Goal: Task Accomplishment & Management: Manage account settings

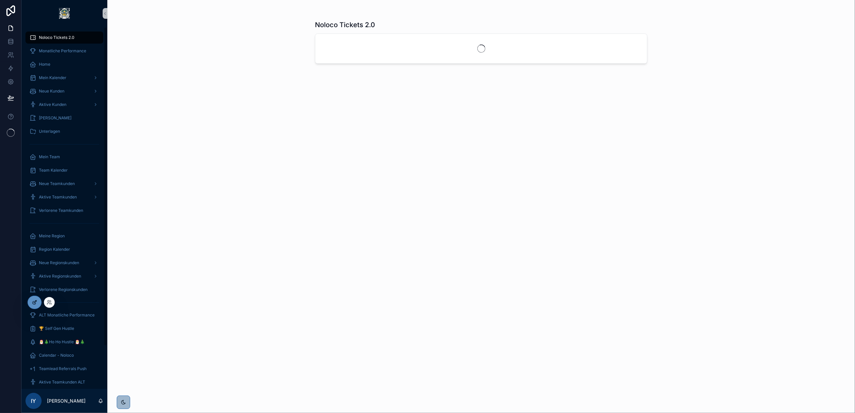
click at [38, 304] on div at bounding box center [34, 302] width 13 height 13
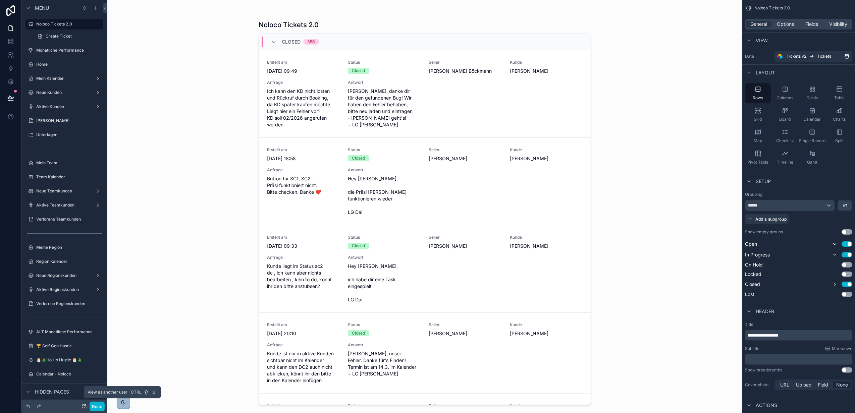
click at [81, 407] on icon at bounding box center [83, 406] width 5 height 5
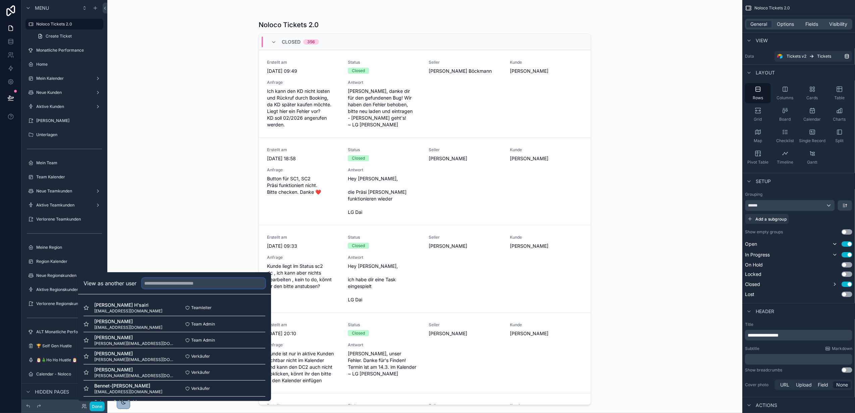
click at [149, 282] on input "text" at bounding box center [203, 283] width 123 height 11
type input "****"
click at [258, 326] on button "Select" at bounding box center [256, 324] width 17 height 10
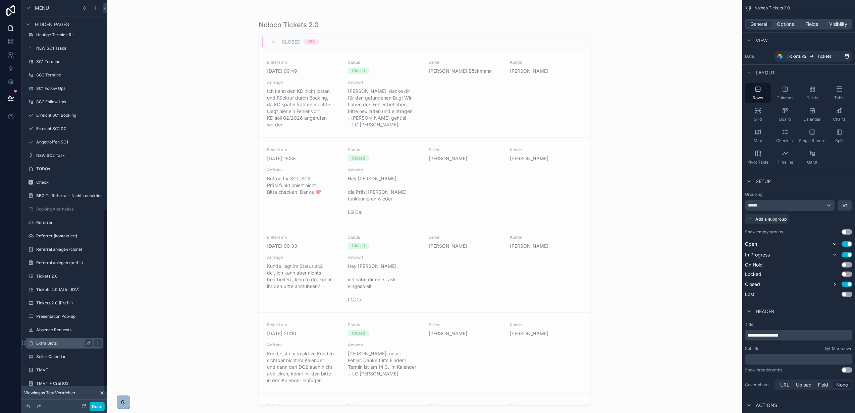
scroll to position [486, 0]
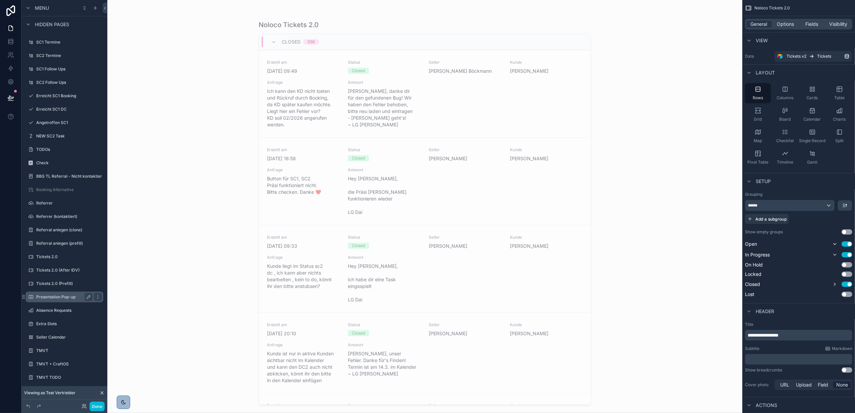
click at [64, 298] on label "Presentation Pop-up" at bounding box center [63, 296] width 54 height 5
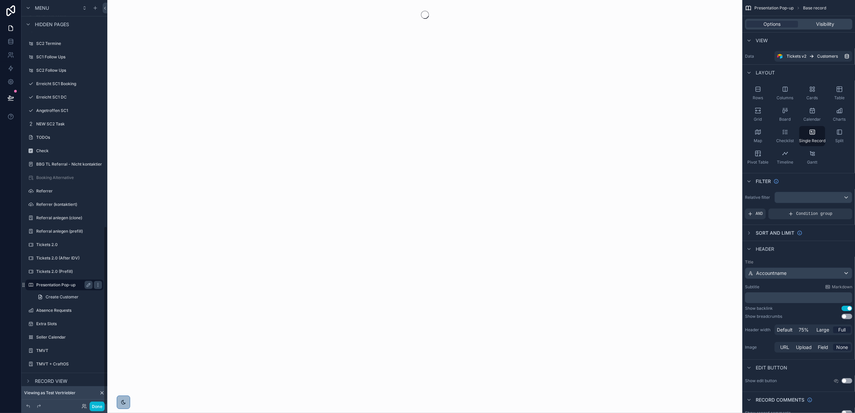
scroll to position [512, 0]
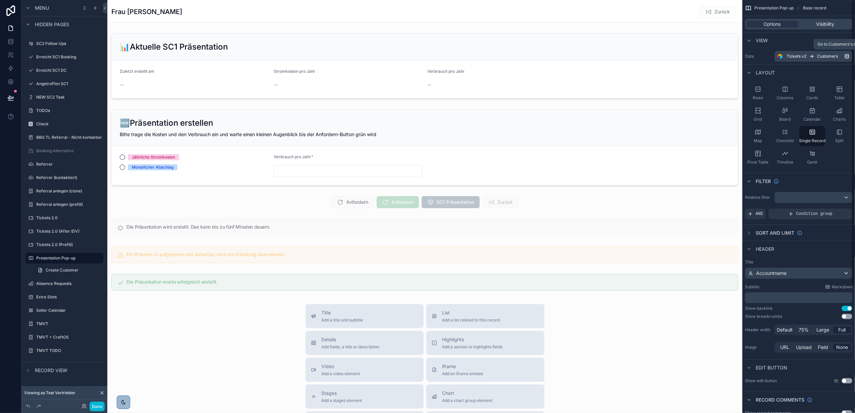
click at [802, 53] on link "Tickets v2 Customers" at bounding box center [813, 56] width 78 height 11
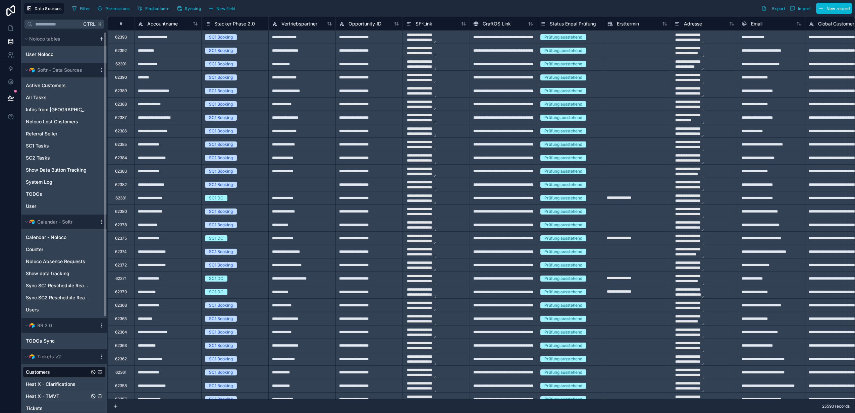
scroll to position [128, 0]
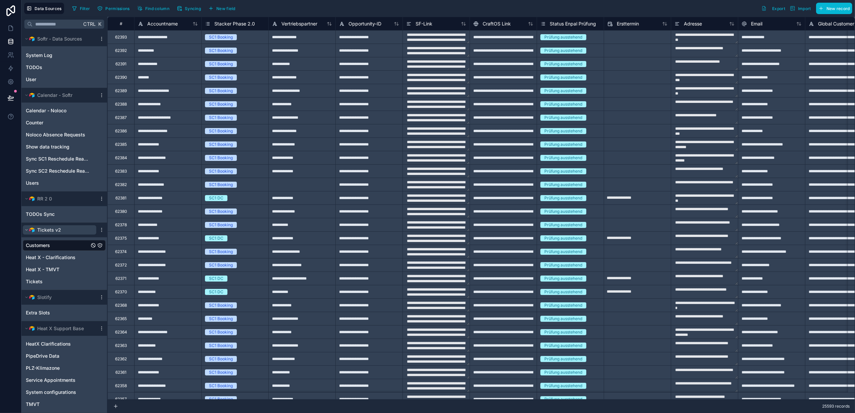
click at [27, 229] on icon "scrollable content" at bounding box center [26, 230] width 4 height 4
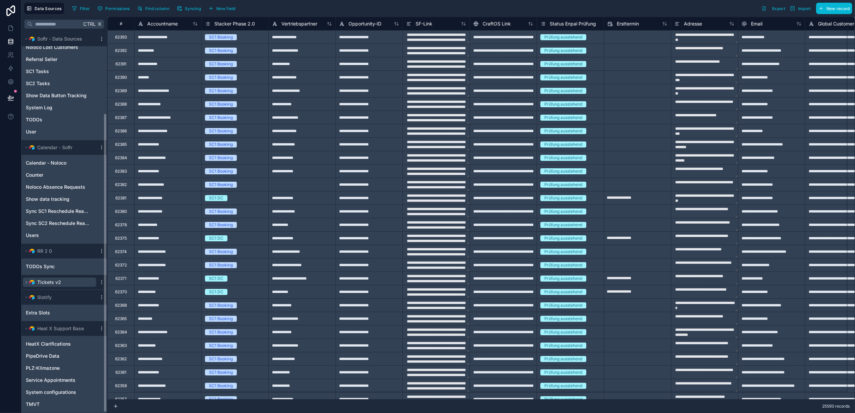
scroll to position [75, 0]
click at [23, 282] on button "Tickets v2" at bounding box center [59, 282] width 73 height 9
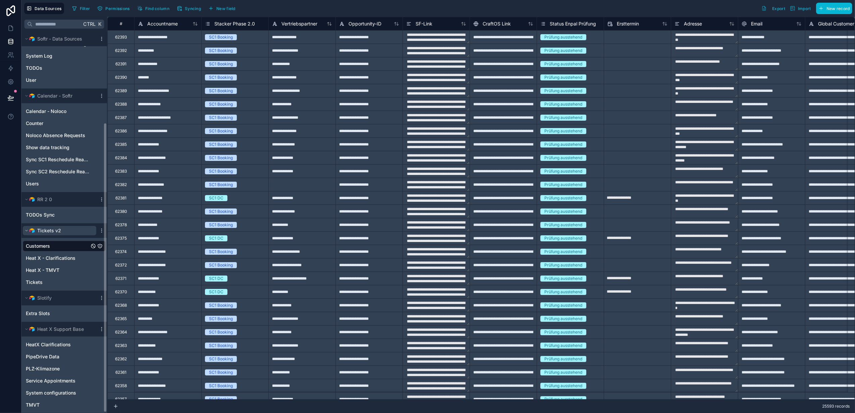
scroll to position [128, 0]
click at [99, 229] on icon "scrollable content" at bounding box center [101, 229] width 5 height 5
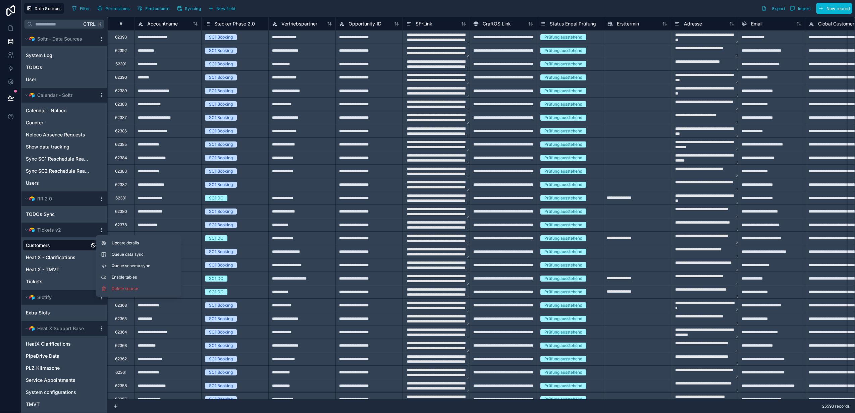
click at [382, 10] on div "Filter Permissions Find column Syncing New field Export Import New record" at bounding box center [460, 8] width 783 height 11
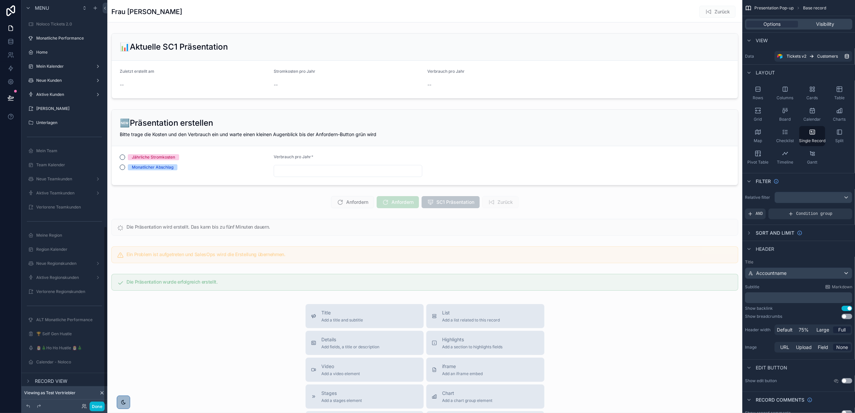
scroll to position [512, 0]
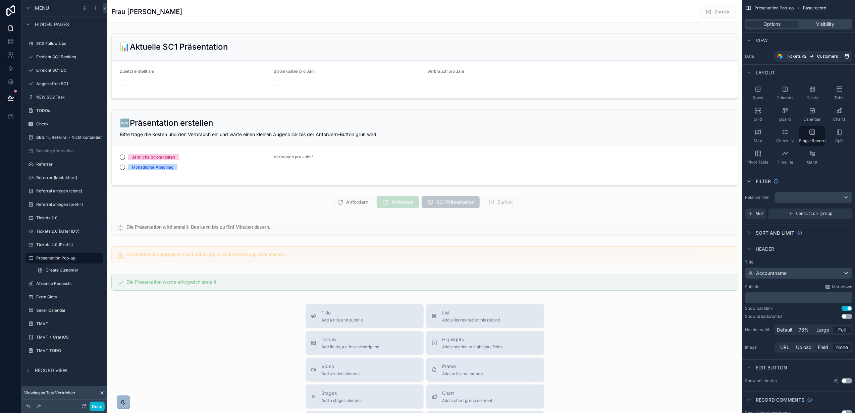
click at [188, 75] on div "scrollable content" at bounding box center [424, 298] width 635 height 596
click at [267, 129] on div "scrollable content" at bounding box center [424, 147] width 635 height 81
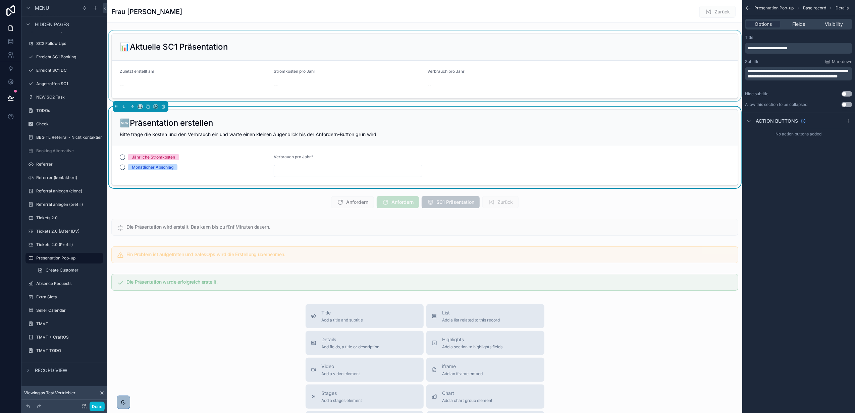
click at [226, 59] on div "scrollable content" at bounding box center [424, 66] width 635 height 71
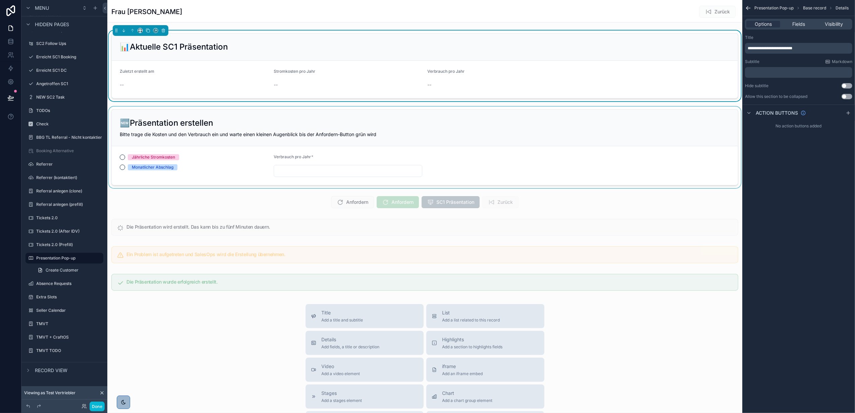
click at [252, 120] on div "scrollable content" at bounding box center [424, 147] width 635 height 81
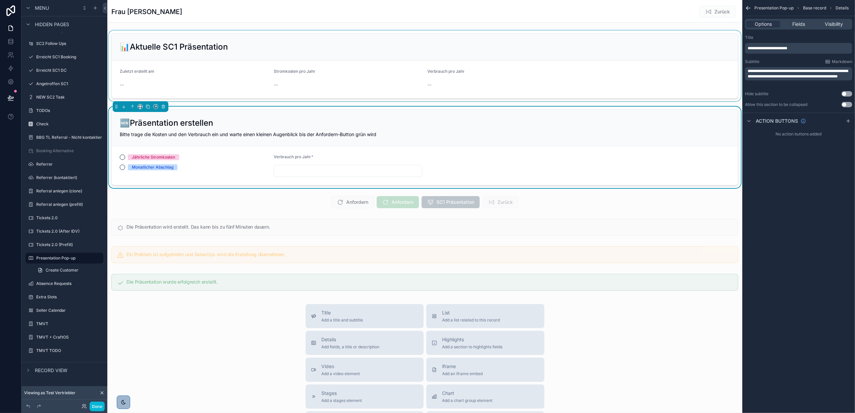
click at [229, 80] on div "scrollable content" at bounding box center [424, 66] width 635 height 71
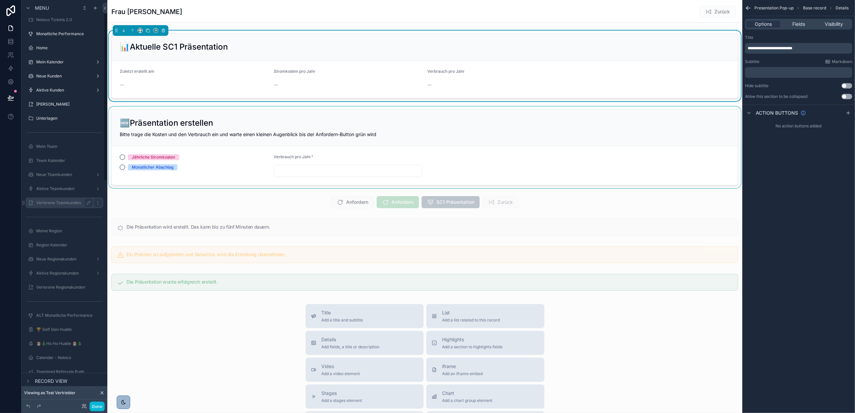
scroll to position [0, 0]
click at [58, 93] on label "Aktive Kunden" at bounding box center [63, 94] width 54 height 5
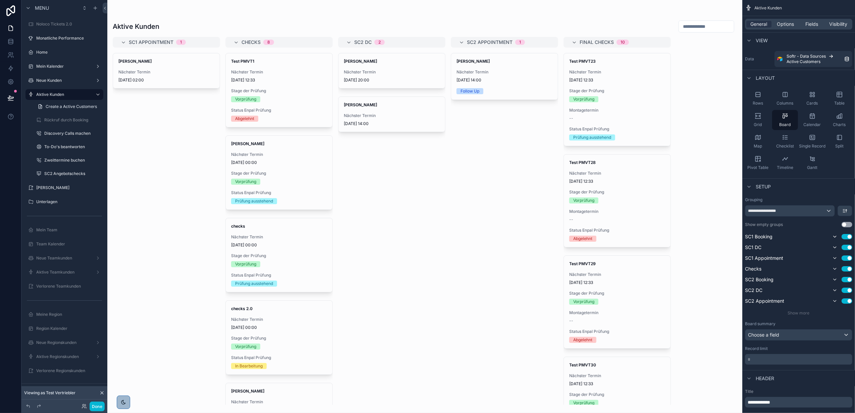
click at [156, 67] on div "scrollable content" at bounding box center [424, 206] width 635 height 413
click at [156, 64] on span "Tom Parker" at bounding box center [166, 61] width 96 height 5
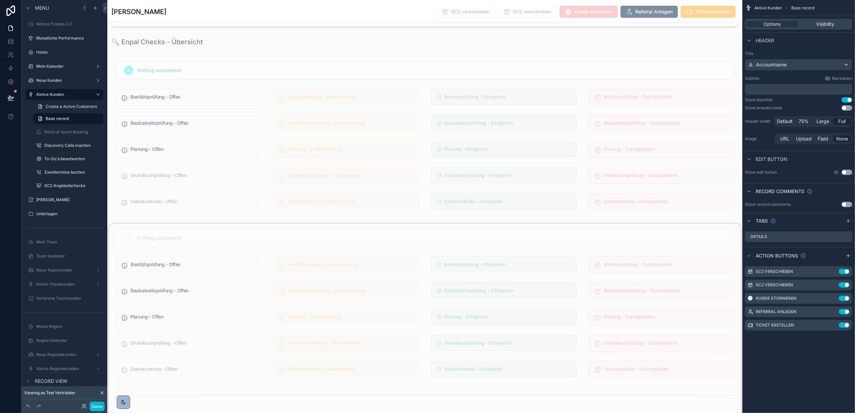
scroll to position [268, 0]
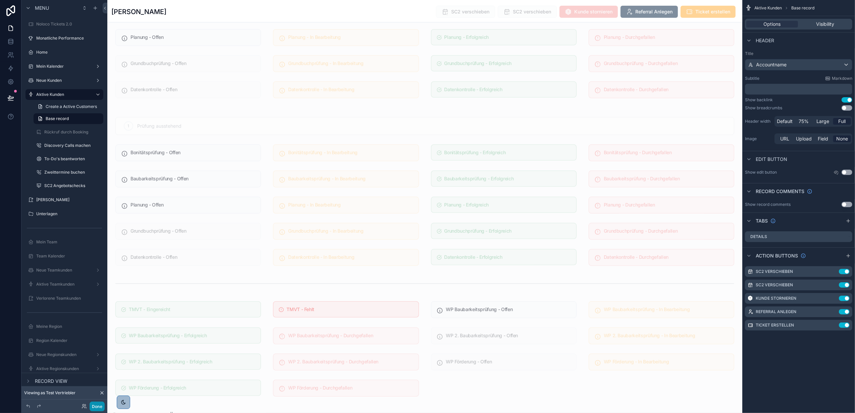
click at [94, 411] on button "Done" at bounding box center [97, 407] width 15 height 10
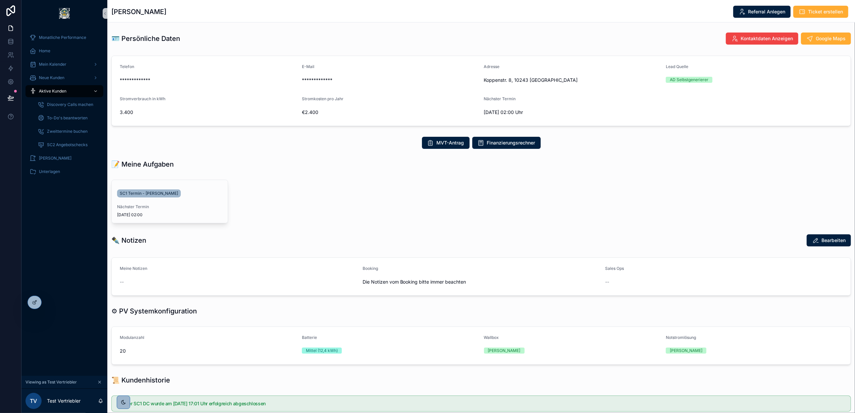
scroll to position [0, 0]
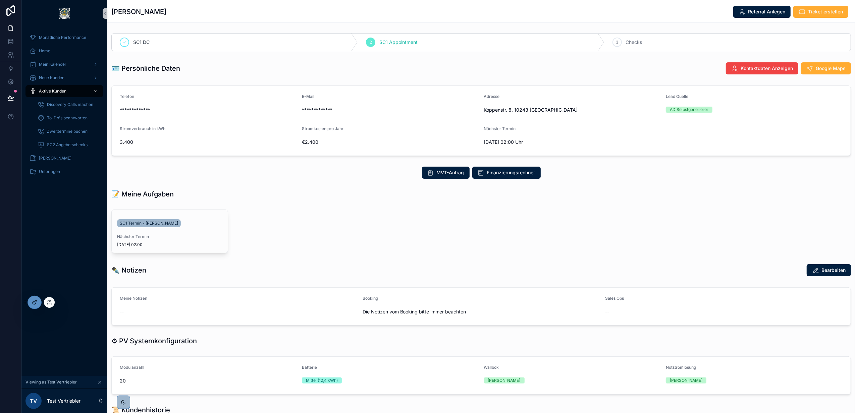
click at [39, 304] on div at bounding box center [34, 302] width 13 height 13
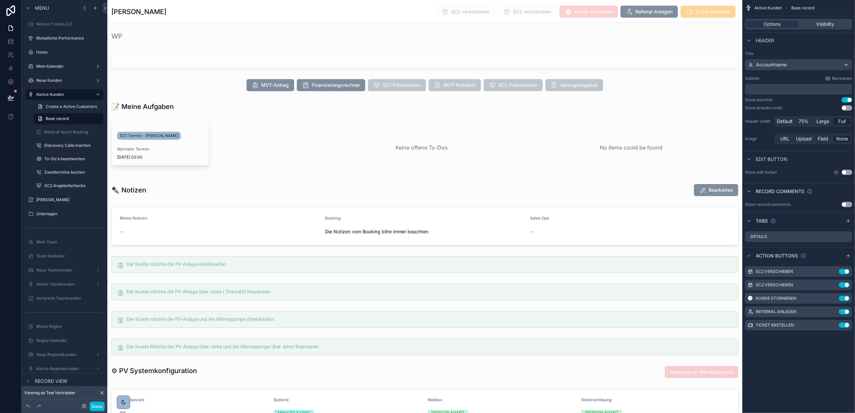
scroll to position [715, 0]
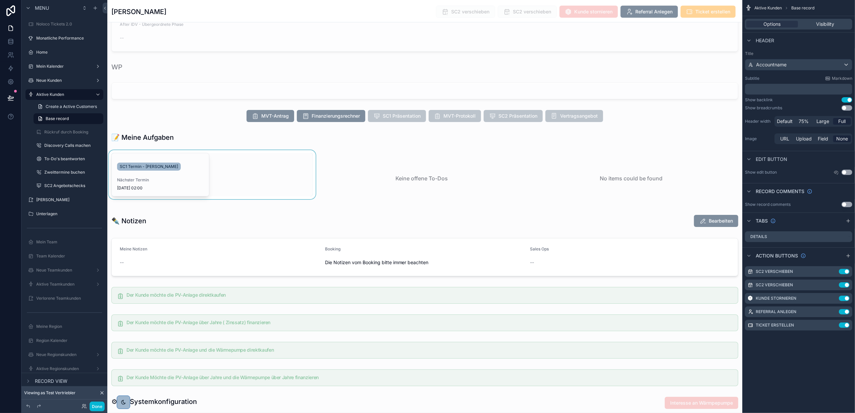
click at [147, 171] on div "scrollable content" at bounding box center [212, 178] width 210 height 56
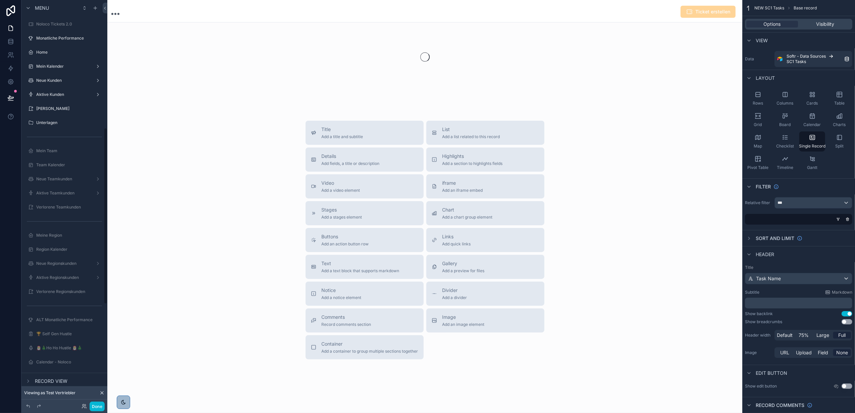
scroll to position [27, 0]
click at [100, 407] on button "Done" at bounding box center [97, 407] width 15 height 10
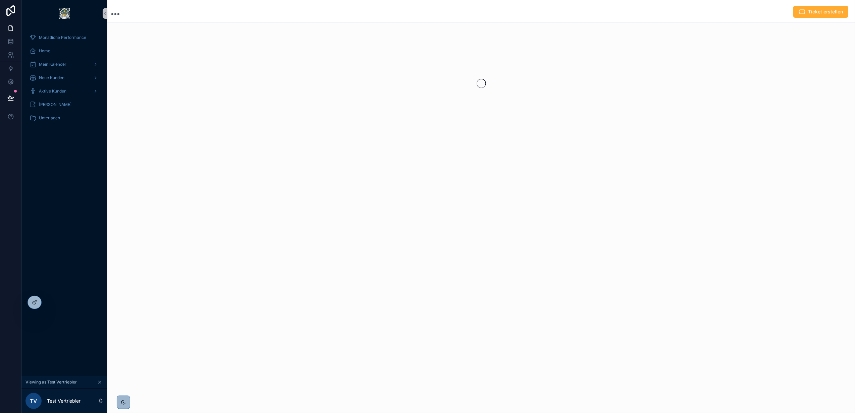
scroll to position [0, 0]
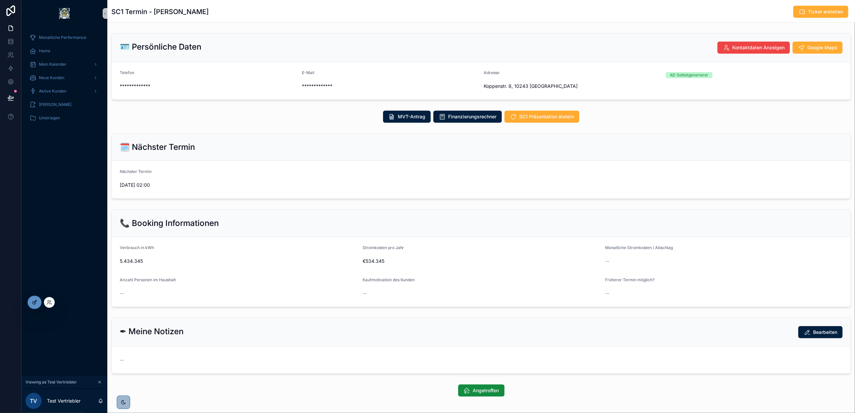
click at [33, 306] on div at bounding box center [34, 302] width 13 height 13
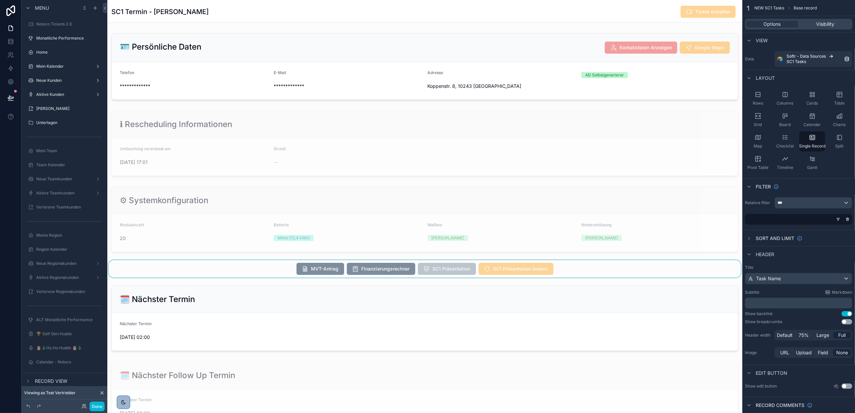
scroll to position [161, 0]
click at [262, 269] on div "scrollable content" at bounding box center [424, 268] width 635 height 17
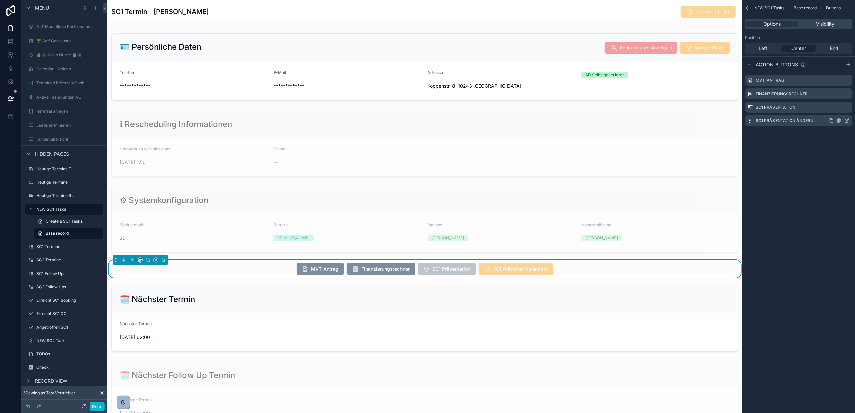
click at [849, 119] on icon "scrollable content" at bounding box center [846, 120] width 5 height 5
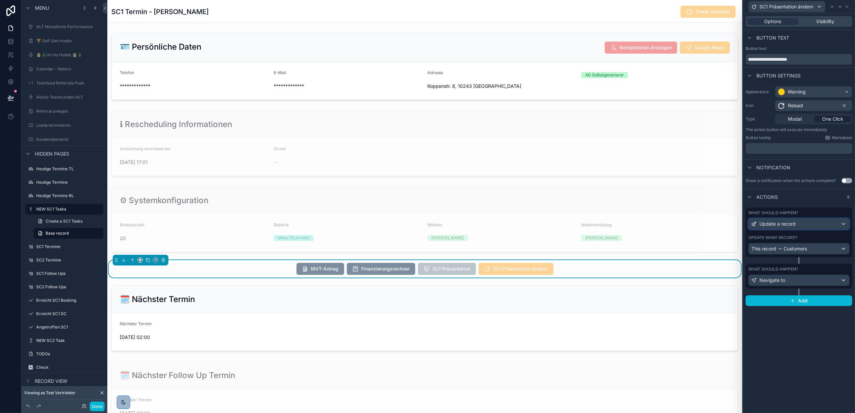
click at [791, 227] on span "Update a record" at bounding box center [777, 224] width 36 height 7
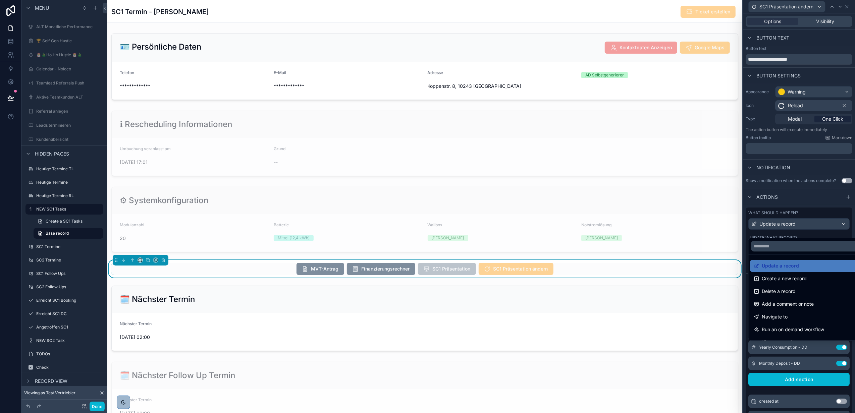
click at [791, 227] on div at bounding box center [799, 206] width 112 height 413
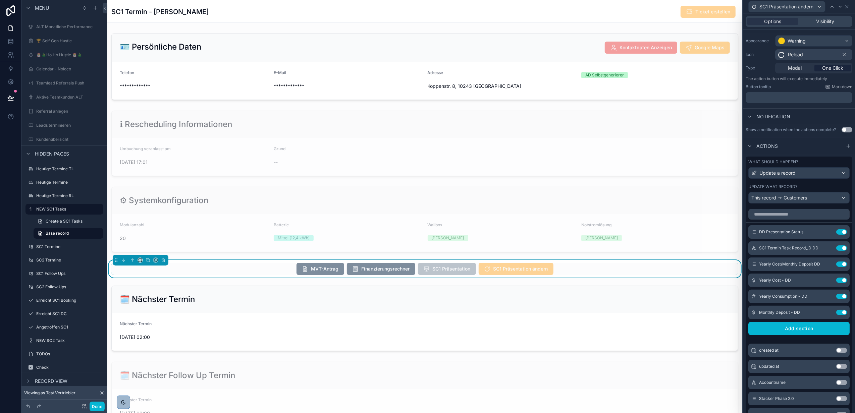
scroll to position [125, 0]
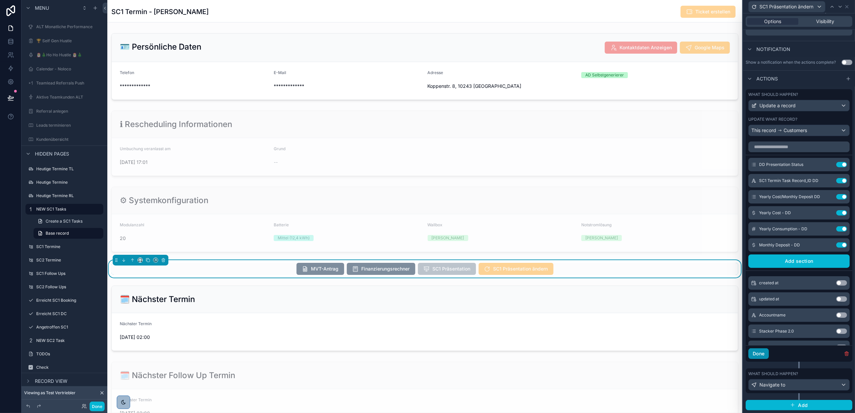
click at [759, 357] on button "Done" at bounding box center [758, 353] width 20 height 11
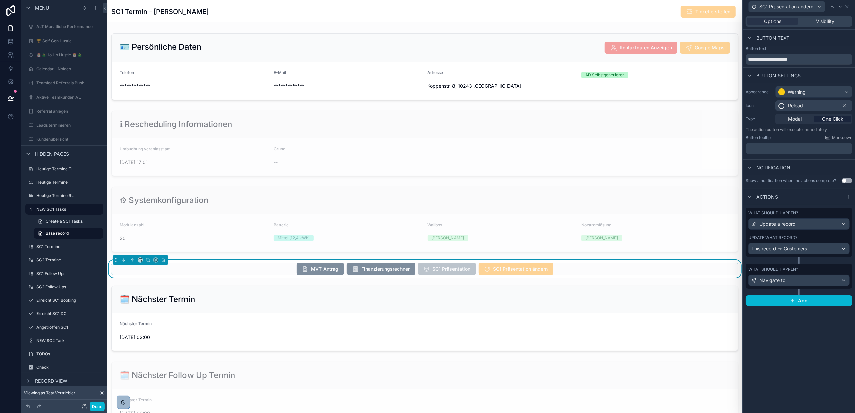
scroll to position [0, 0]
click at [799, 223] on div "Update a record" at bounding box center [798, 224] width 101 height 11
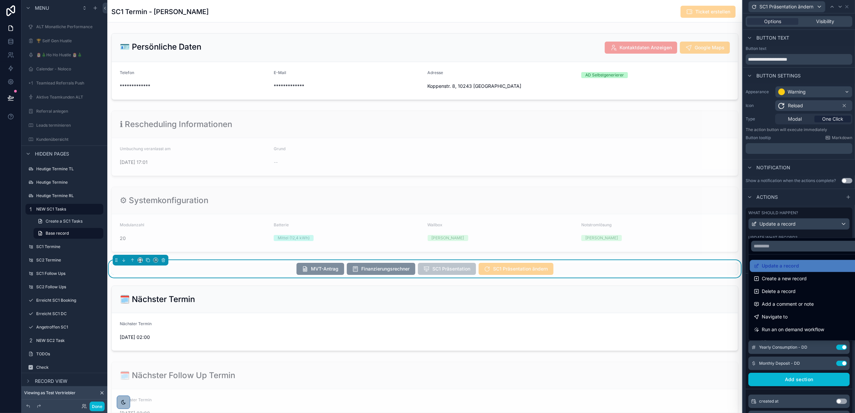
click at [799, 223] on div at bounding box center [799, 206] width 112 height 413
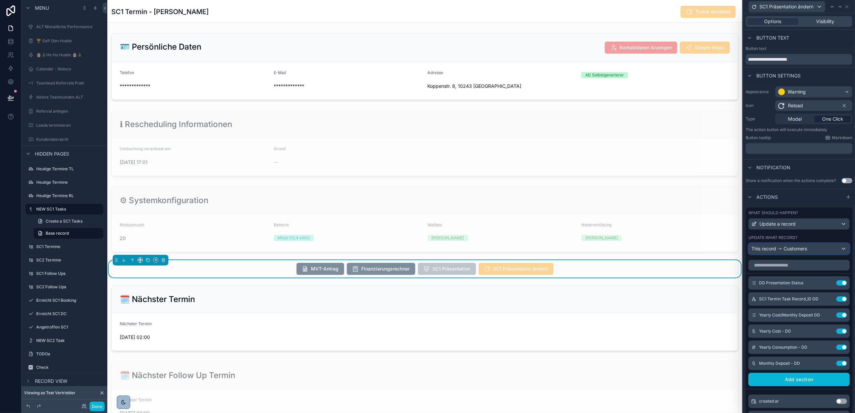
click at [814, 253] on div "This record Customers" at bounding box center [798, 248] width 101 height 11
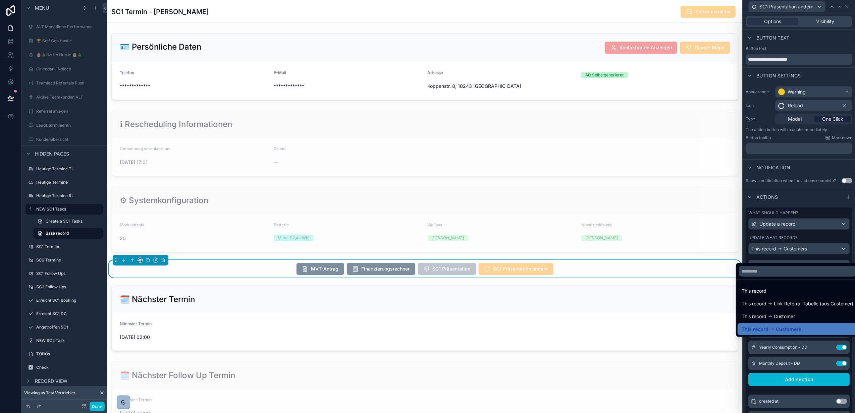
click at [814, 253] on div at bounding box center [799, 206] width 112 height 413
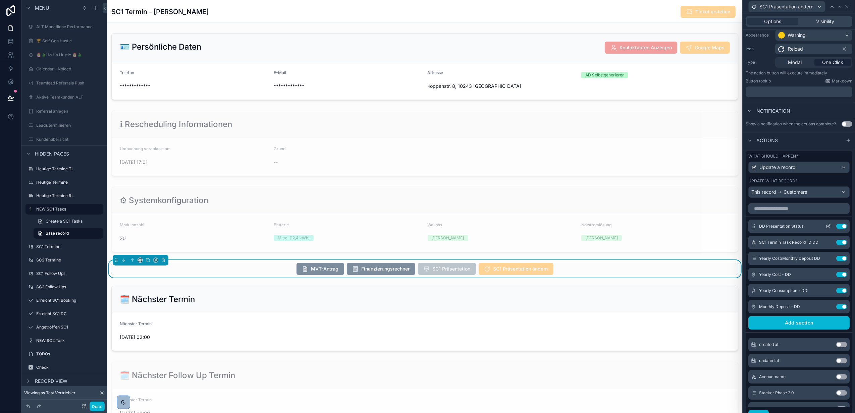
scroll to position [125, 0]
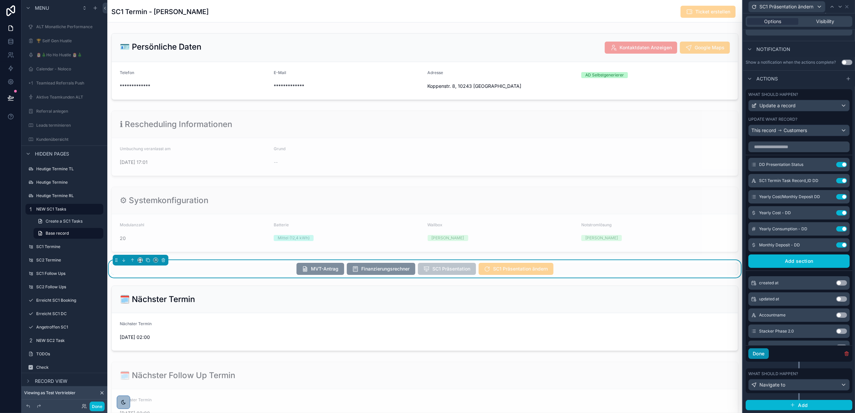
click at [762, 355] on button "Done" at bounding box center [758, 353] width 20 height 11
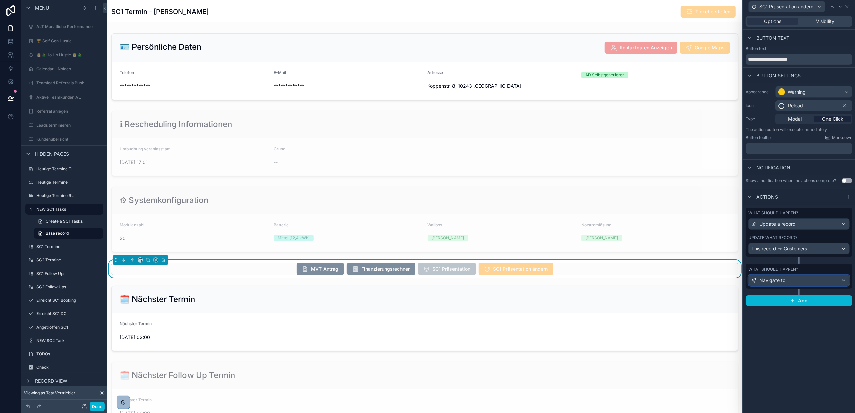
click at [777, 280] on span "Navigate to" at bounding box center [772, 280] width 26 height 7
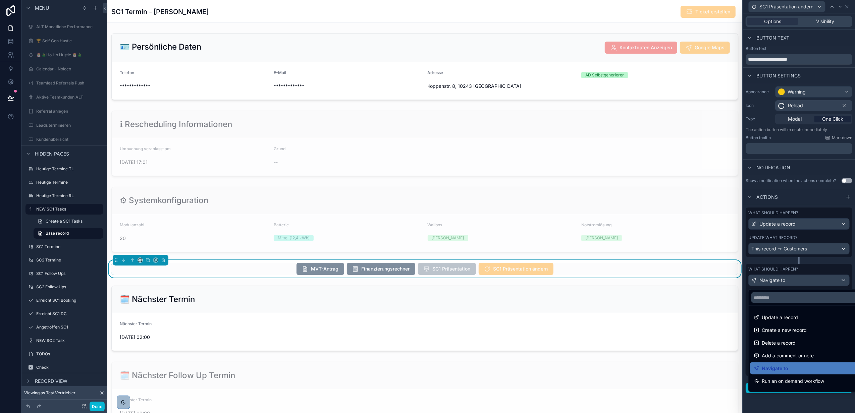
click at [777, 280] on div at bounding box center [799, 206] width 112 height 413
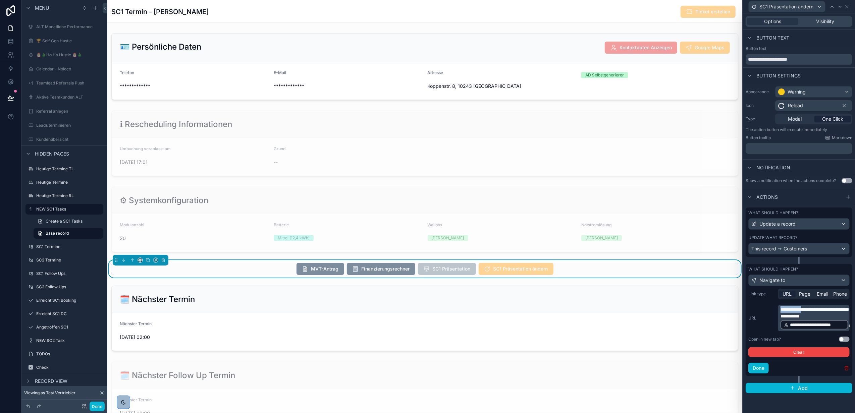
drag, startPoint x: 781, startPoint y: 310, endPoint x: 806, endPoint y: 311, distance: 25.5
click at [806, 311] on span "**********" at bounding box center [813, 312] width 67 height 11
click at [781, 312] on span "**********" at bounding box center [813, 312] width 67 height 11
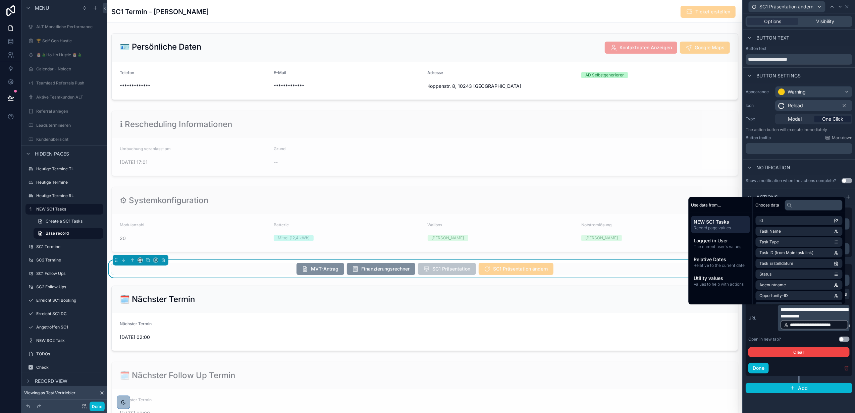
click at [776, 317] on div "**********" at bounding box center [798, 318] width 101 height 26
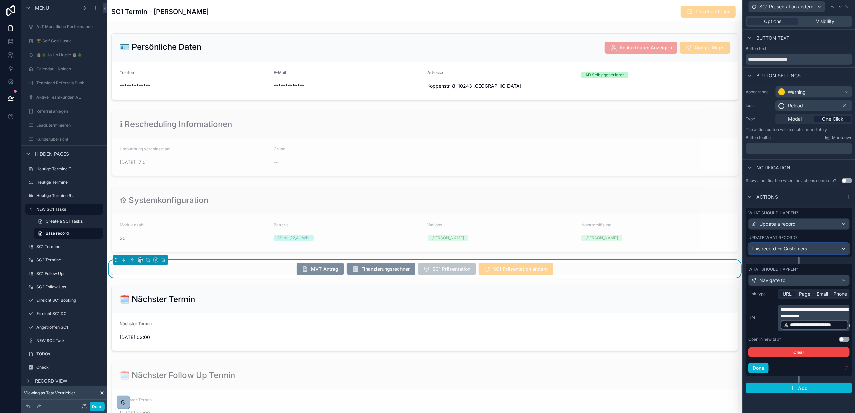
click at [774, 250] on span "This record" at bounding box center [763, 248] width 25 height 7
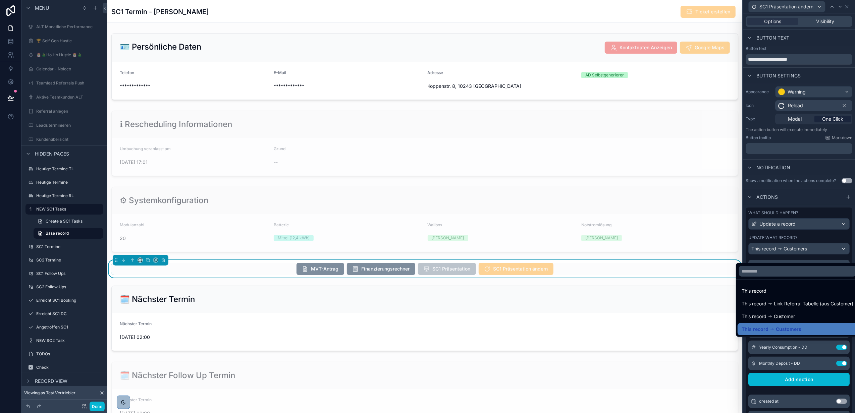
click at [777, 253] on div at bounding box center [799, 206] width 112 height 413
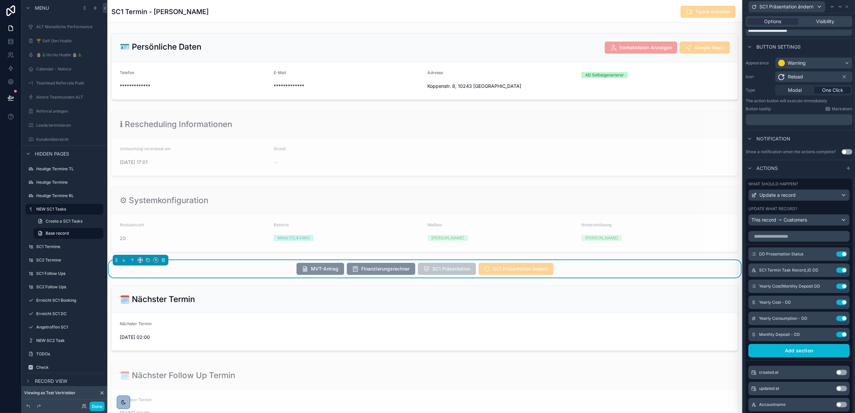
scroll to position [134, 0]
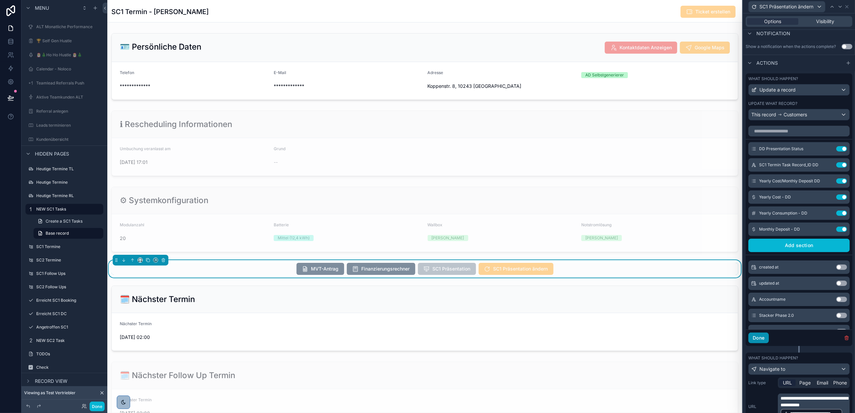
click at [756, 343] on button "Done" at bounding box center [758, 338] width 20 height 11
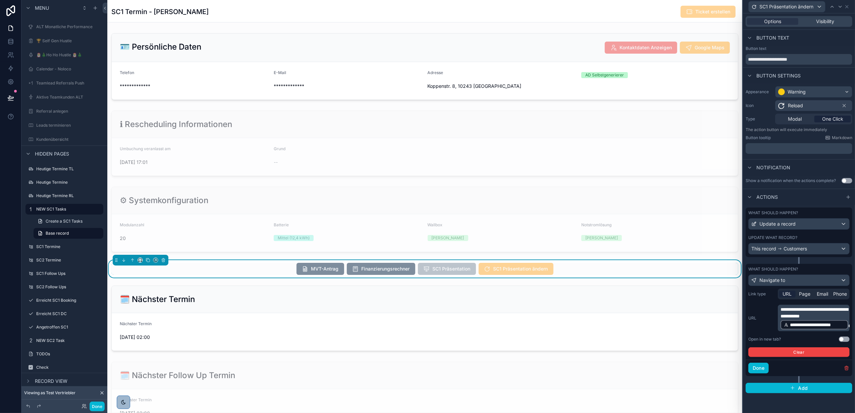
scroll to position [0, 0]
click at [762, 369] on button "Done" at bounding box center [758, 368] width 20 height 11
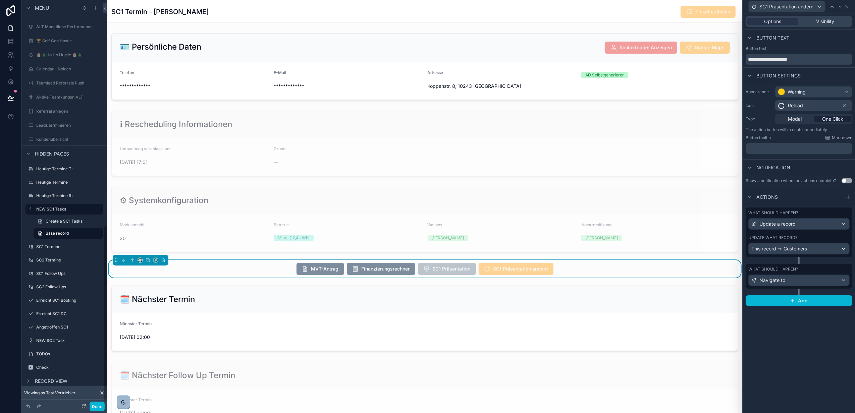
scroll to position [517, 0]
click at [93, 402] on button "Done" at bounding box center [97, 407] width 15 height 10
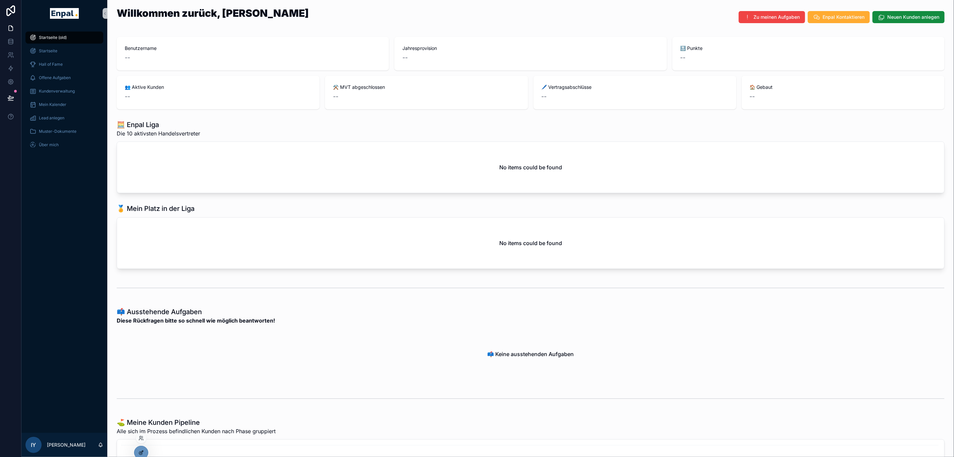
click at [137, 450] on div at bounding box center [140, 452] width 13 height 13
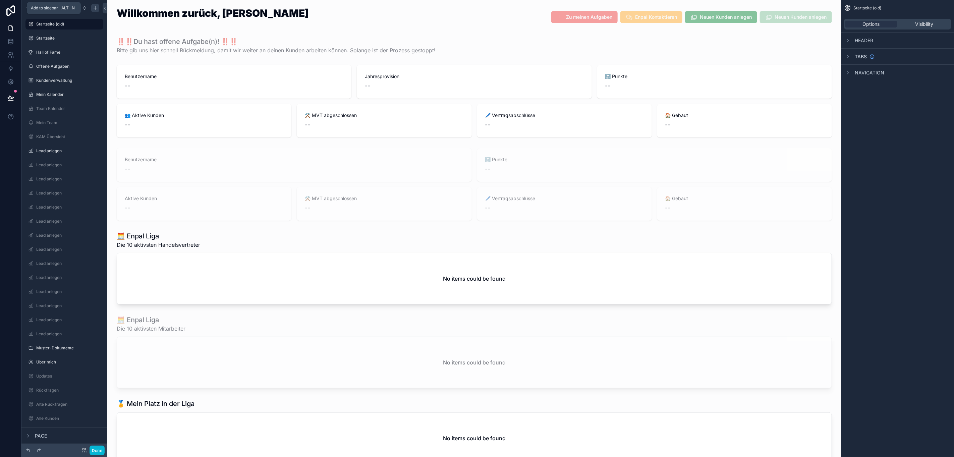
click at [95, 10] on icon "scrollable content" at bounding box center [95, 7] width 5 height 5
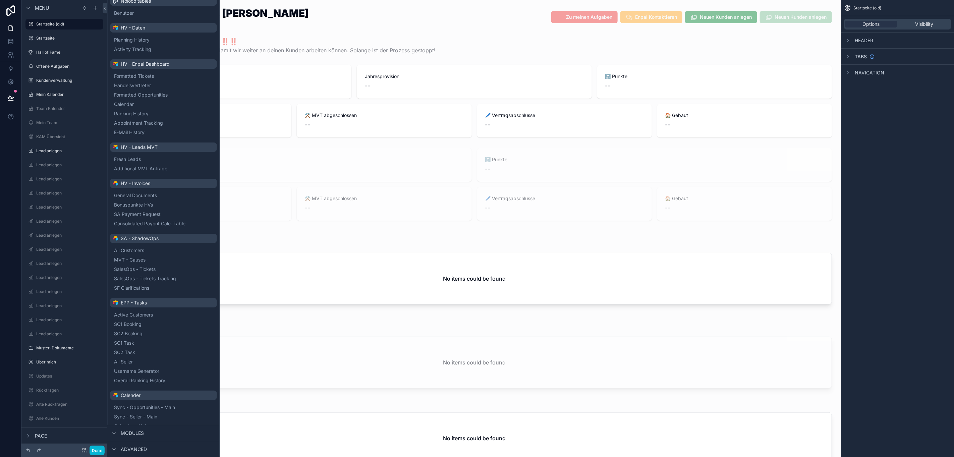
scroll to position [50, 0]
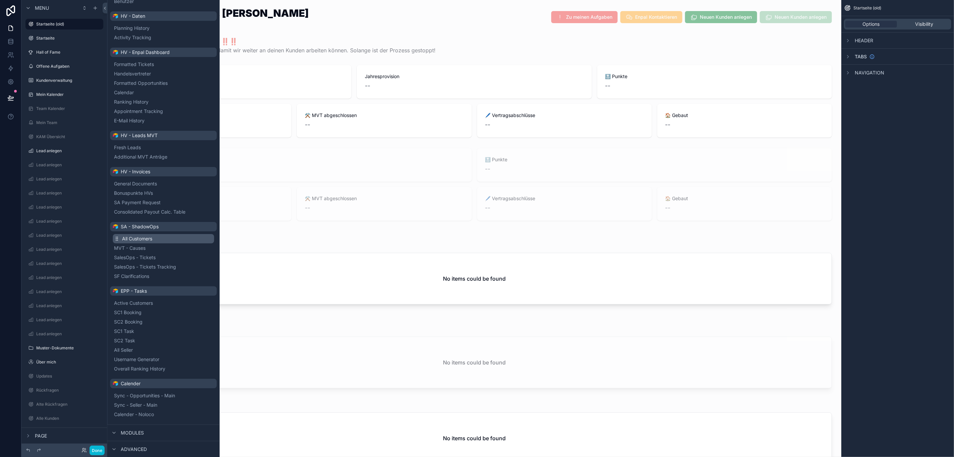
click at [159, 239] on button "All Customers" at bounding box center [163, 238] width 101 height 9
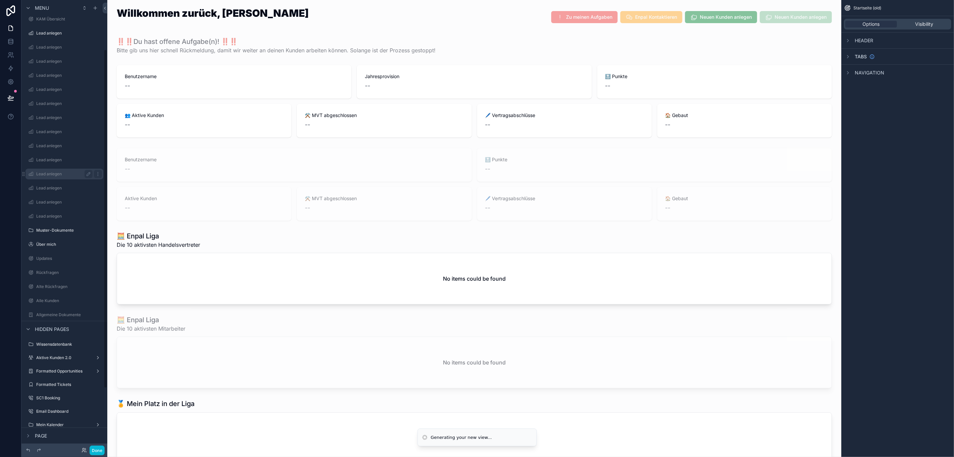
scroll to position [158, 0]
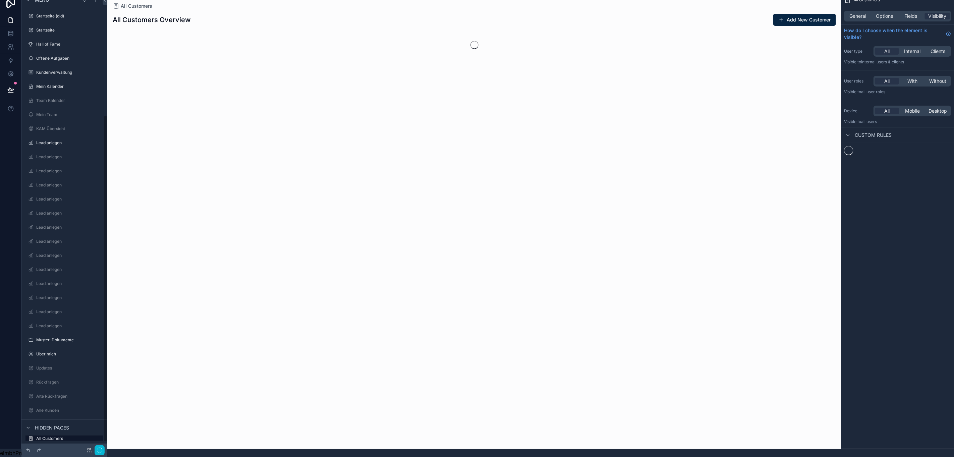
scroll to position [168, 0]
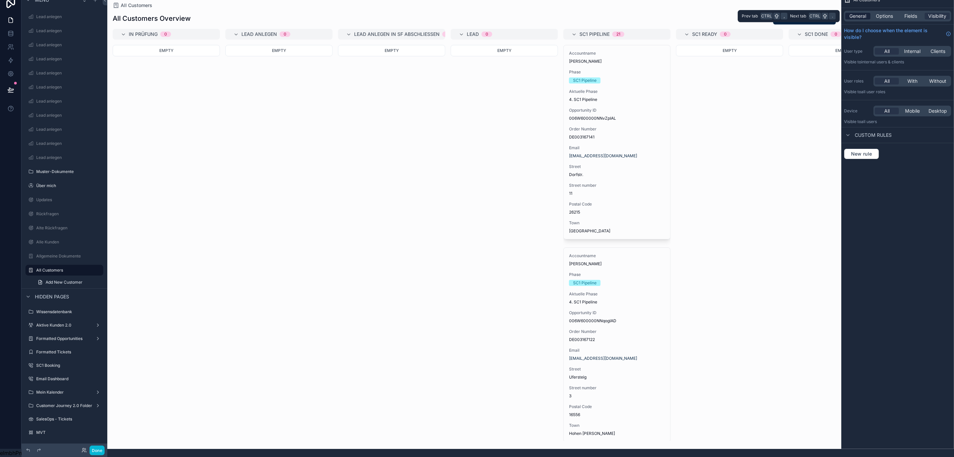
click at [863, 13] on span "General" at bounding box center [858, 16] width 17 height 7
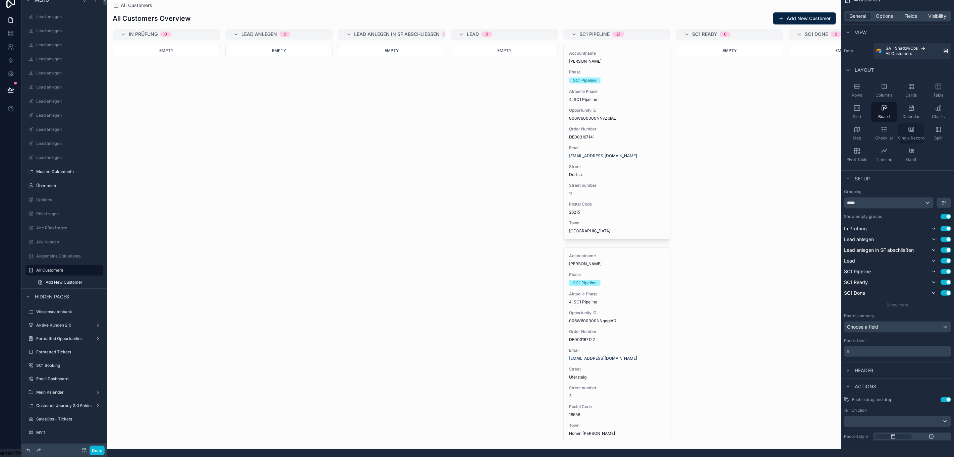
click at [916, 135] on span "Single Record" at bounding box center [911, 137] width 26 height 5
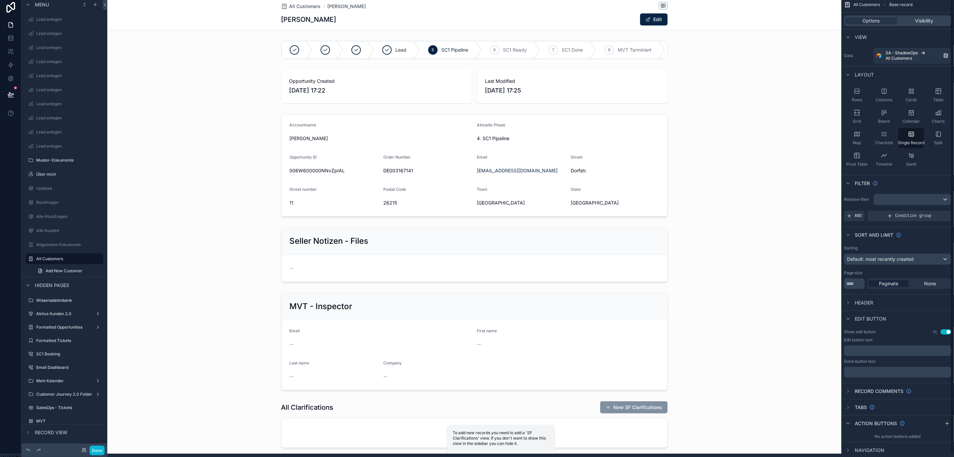
scroll to position [0, 0]
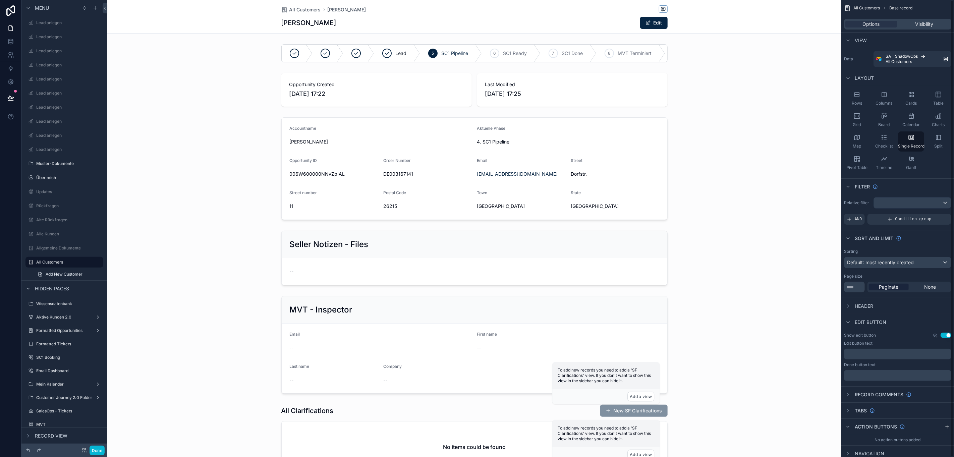
click at [951, 337] on button "Use setting" at bounding box center [945, 335] width 11 height 5
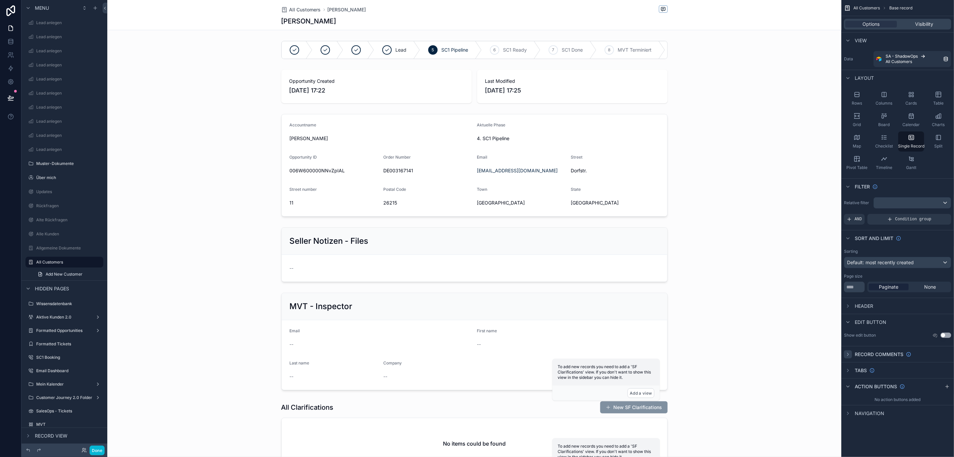
click at [851, 353] on icon "scrollable content" at bounding box center [847, 354] width 5 height 5
click at [943, 366] on button "Use setting" at bounding box center [945, 367] width 11 height 5
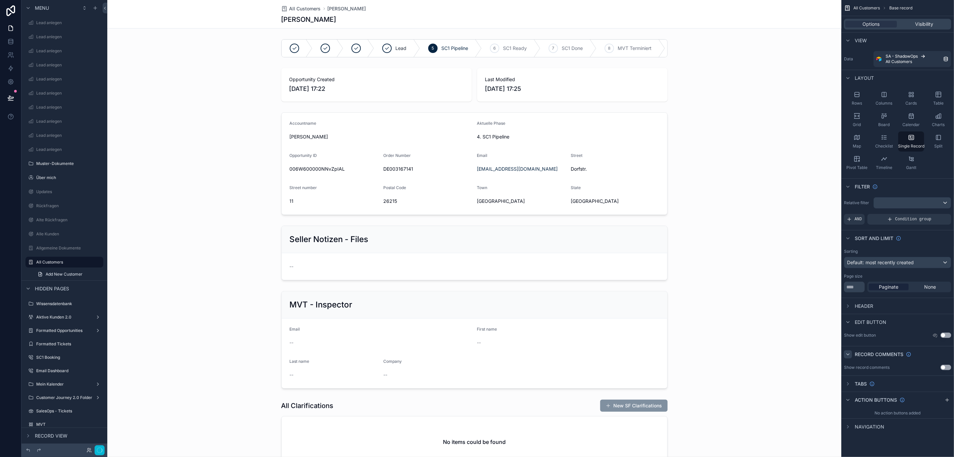
scroll to position [15, 7]
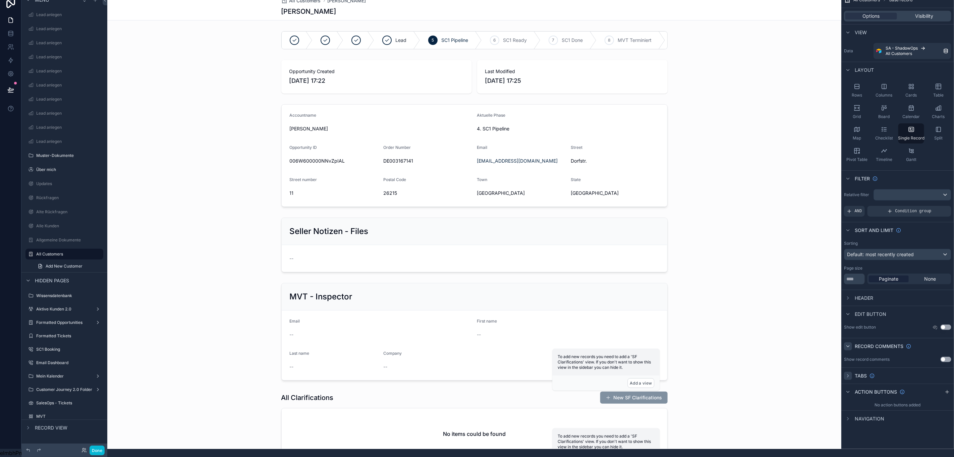
click at [852, 372] on div "scrollable content" at bounding box center [848, 376] width 8 height 8
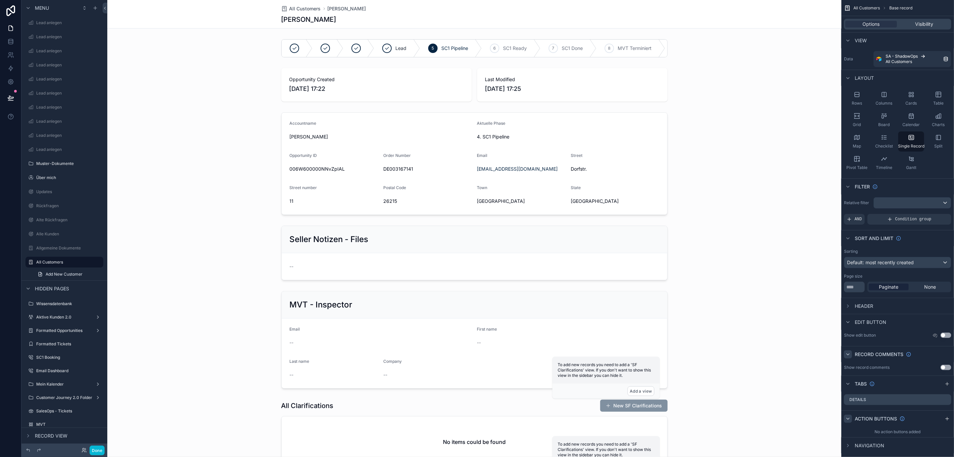
click at [849, 420] on icon "scrollable content" at bounding box center [847, 418] width 5 height 5
click at [849, 386] on icon "scrollable content" at bounding box center [847, 383] width 5 height 5
click at [940, 285] on div "None" at bounding box center [930, 287] width 40 height 7
click at [855, 307] on span "Header" at bounding box center [864, 306] width 18 height 7
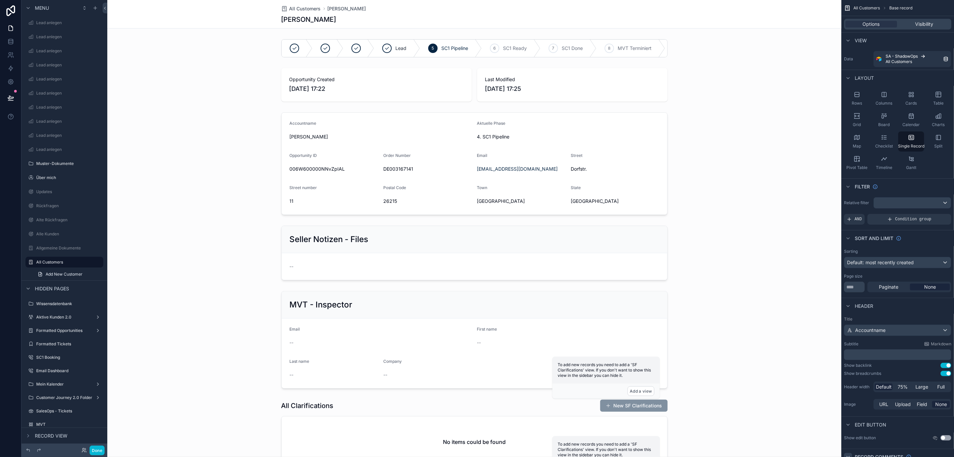
click at [945, 365] on button "Use setting" at bounding box center [945, 365] width 11 height 5
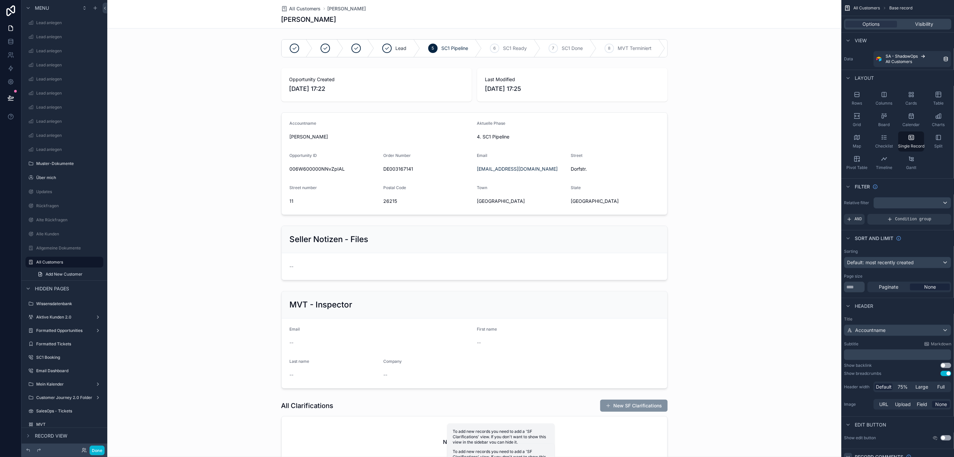
scroll to position [15, 7]
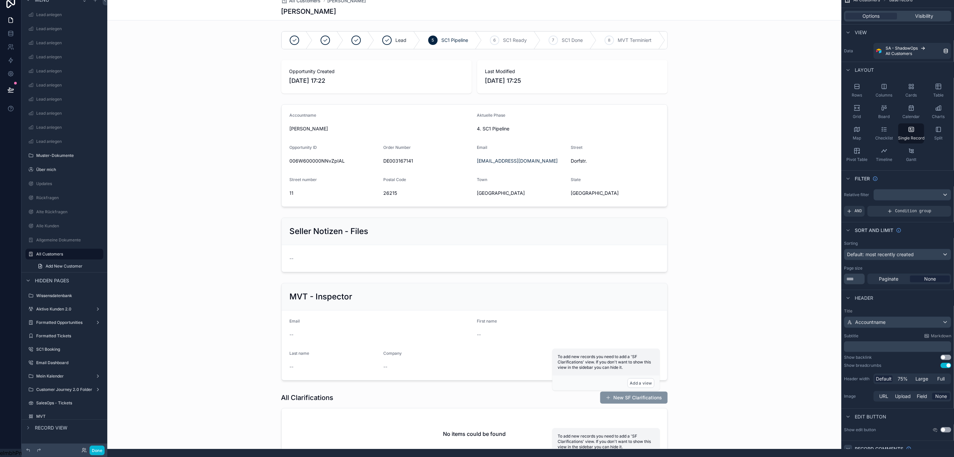
click at [944, 363] on button "Use setting" at bounding box center [945, 365] width 11 height 5
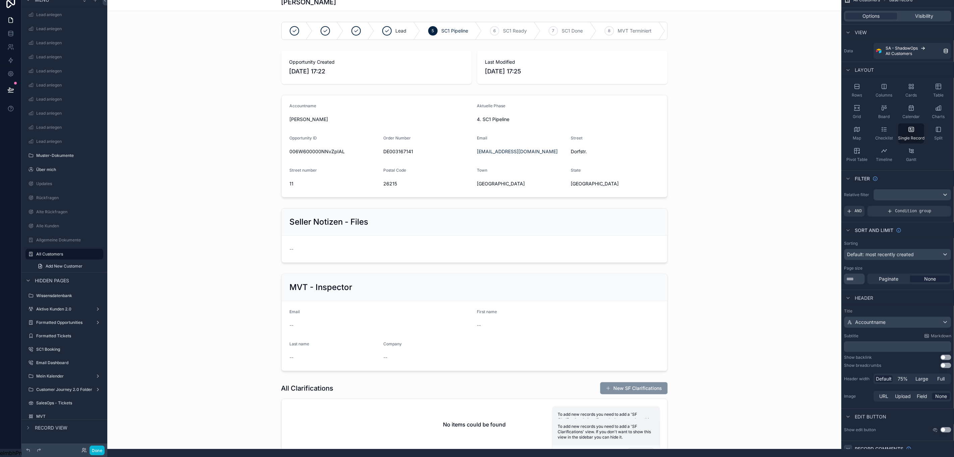
scroll to position [0, 7]
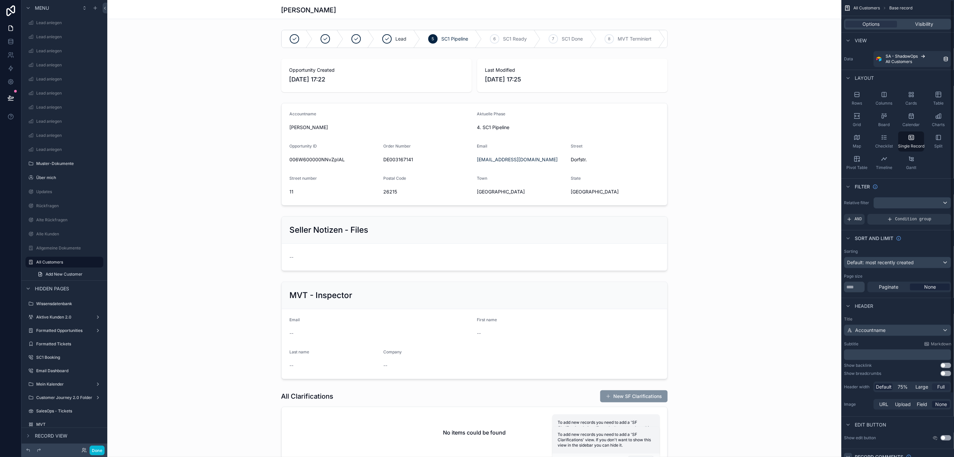
click at [944, 390] on span "Full" at bounding box center [940, 387] width 7 height 7
click at [666, 52] on div "scrollable content" at bounding box center [474, 461] width 734 height 922
click at [655, 43] on div "scrollable content" at bounding box center [474, 38] width 734 height 23
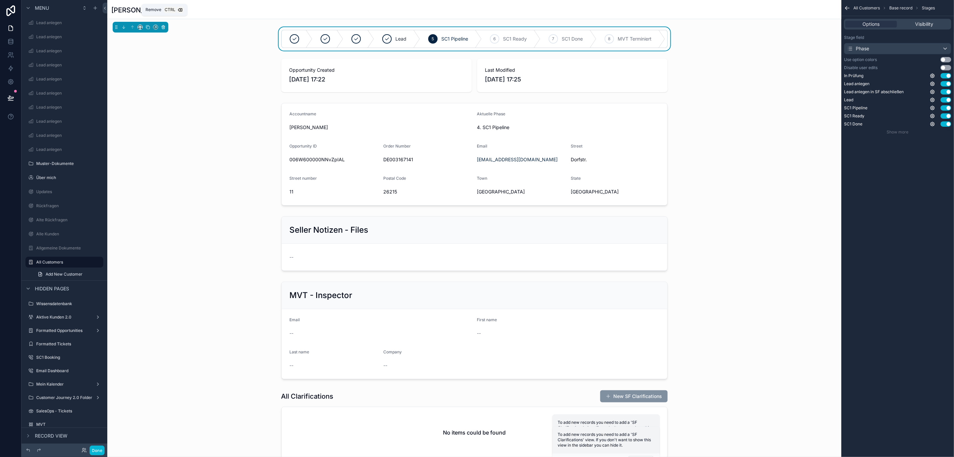
click at [161, 28] on icon "scrollable content" at bounding box center [163, 27] width 5 height 5
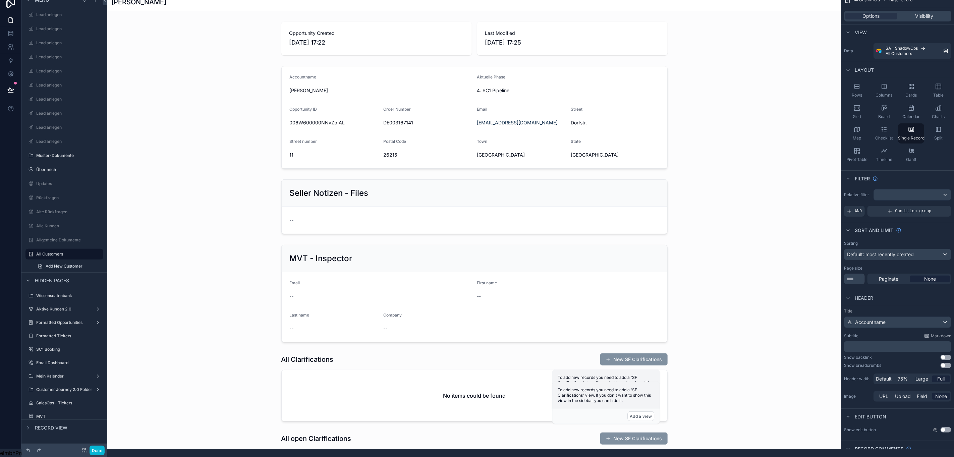
click at [326, 31] on div "scrollable content" at bounding box center [474, 438] width 734 height 893
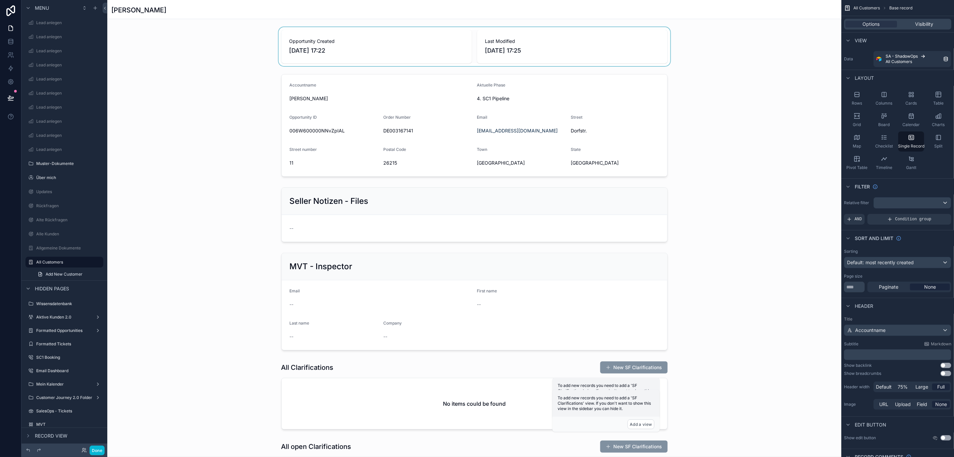
click at [282, 41] on div "scrollable content" at bounding box center [474, 46] width 734 height 39
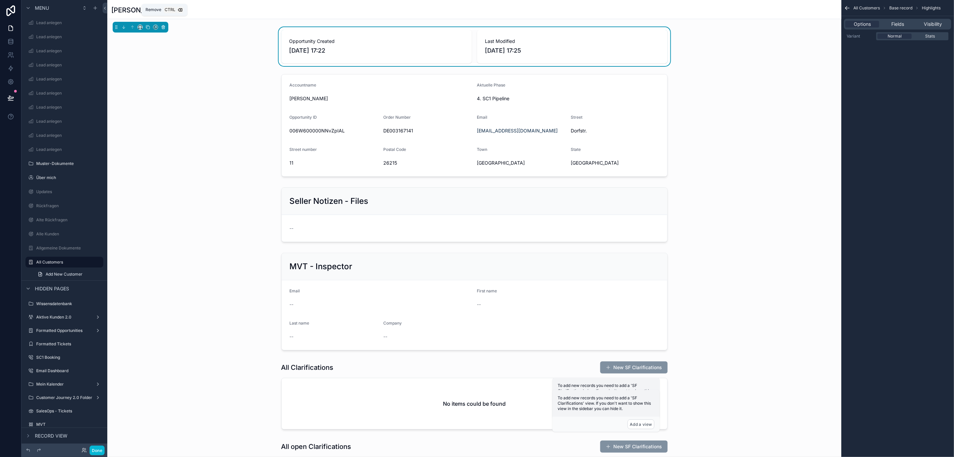
click at [160, 26] on button "scrollable content" at bounding box center [163, 26] width 7 height 7
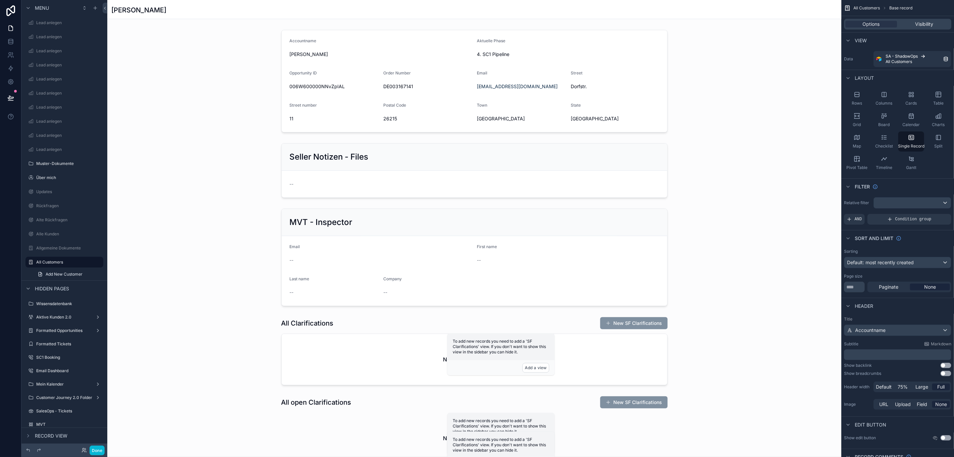
scroll to position [15, 7]
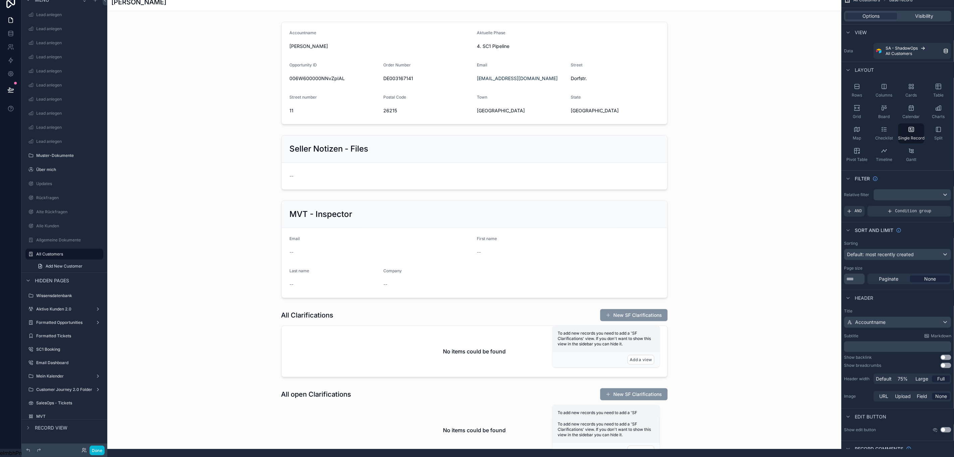
click at [291, 43] on div "scrollable content" at bounding box center [474, 416] width 734 height 849
click at [301, 38] on div "scrollable content" at bounding box center [474, 73] width 734 height 108
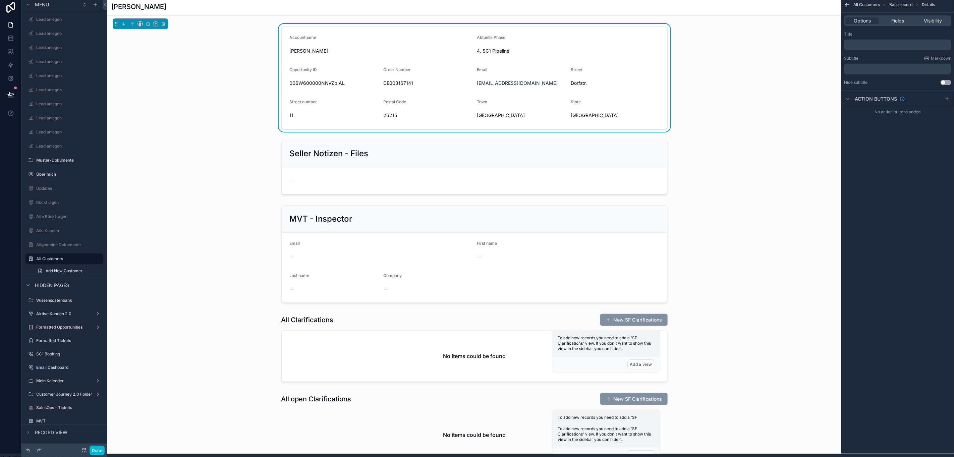
scroll to position [0, 7]
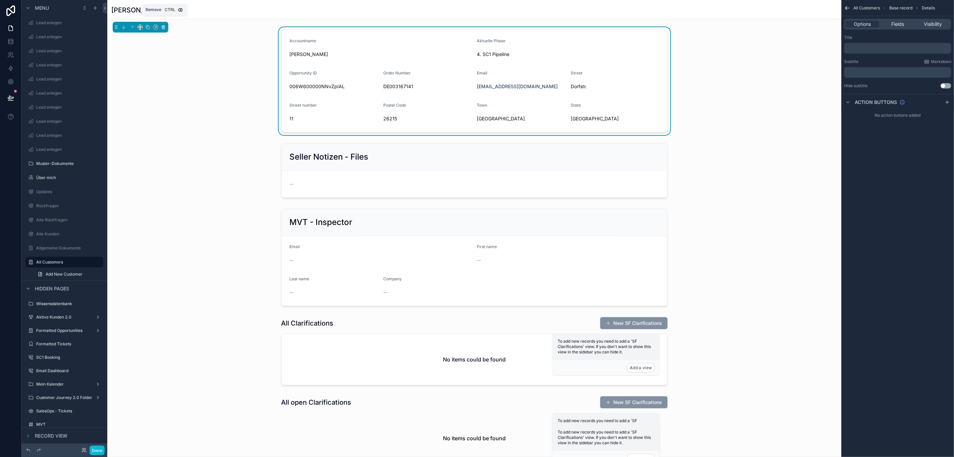
click at [161, 26] on icon "scrollable content" at bounding box center [163, 27] width 5 height 5
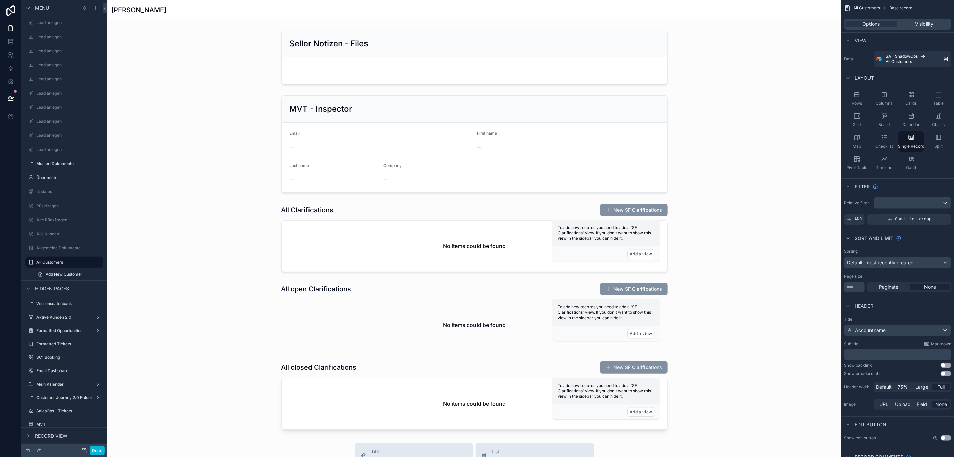
scroll to position [15, 7]
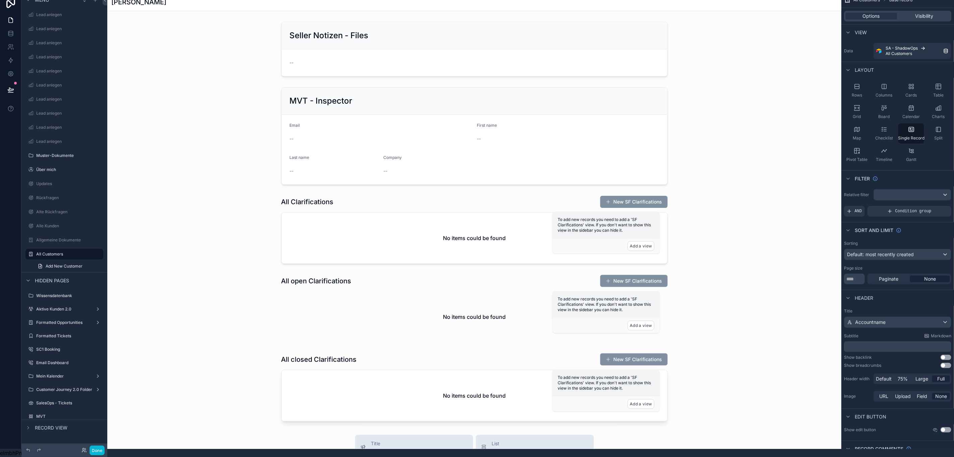
click at [352, 88] on div "scrollable content" at bounding box center [474, 359] width 734 height 735
click at [367, 98] on div "scrollable content" at bounding box center [474, 135] width 734 height 103
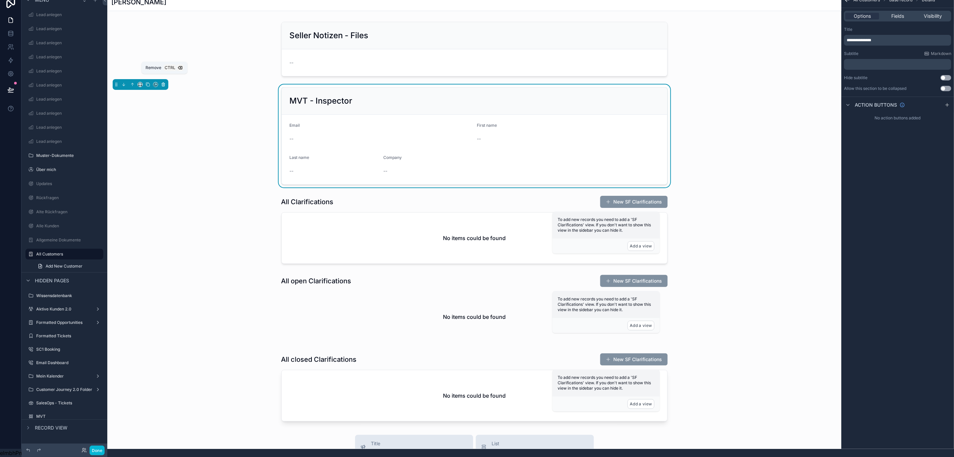
click at [160, 81] on button "scrollable content" at bounding box center [163, 84] width 7 height 7
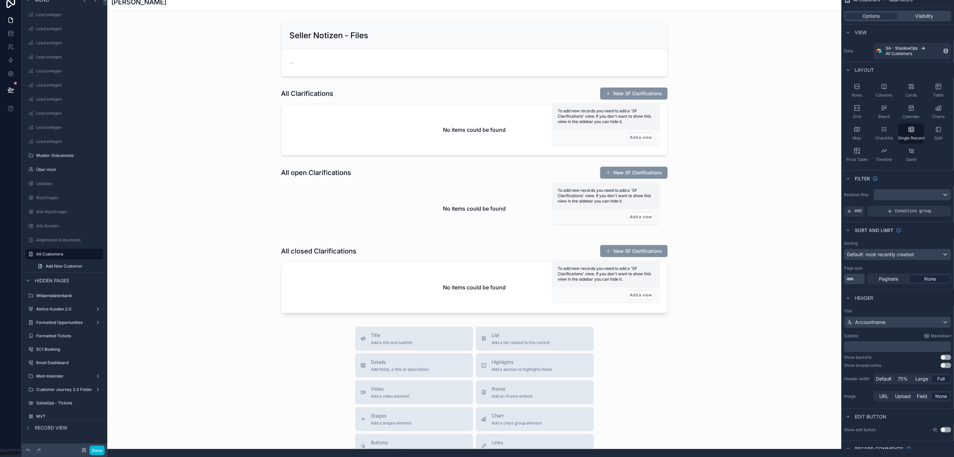
click at [298, 31] on div "scrollable content" at bounding box center [474, 305] width 734 height 627
click at [301, 23] on div "scrollable content" at bounding box center [474, 49] width 734 height 60
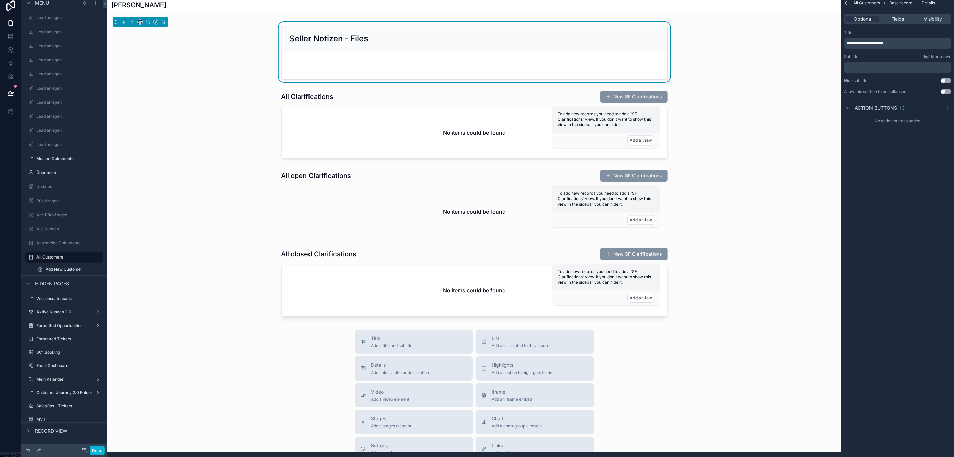
scroll to position [0, 7]
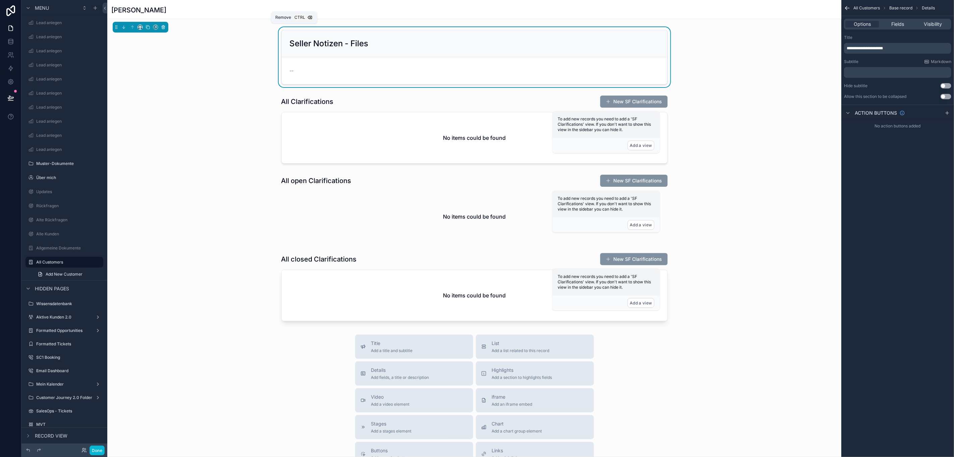
click at [161, 26] on icon "scrollable content" at bounding box center [163, 27] width 5 height 5
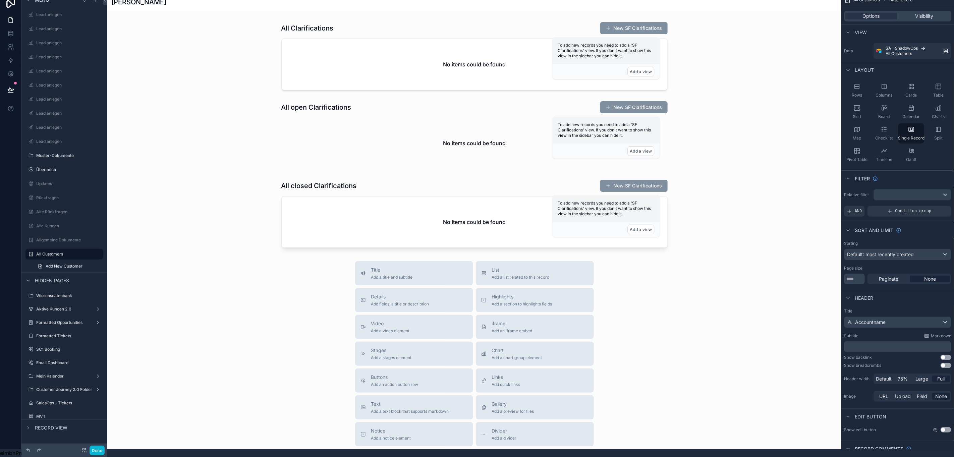
click at [315, 40] on div "scrollable content" at bounding box center [474, 273] width 734 height 562
click at [318, 32] on div "scrollable content" at bounding box center [474, 56] width 734 height 74
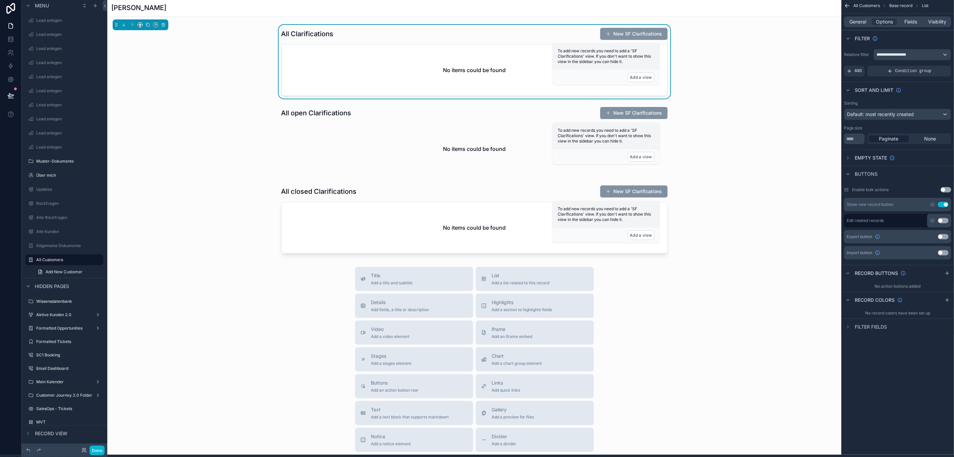
scroll to position [0, 7]
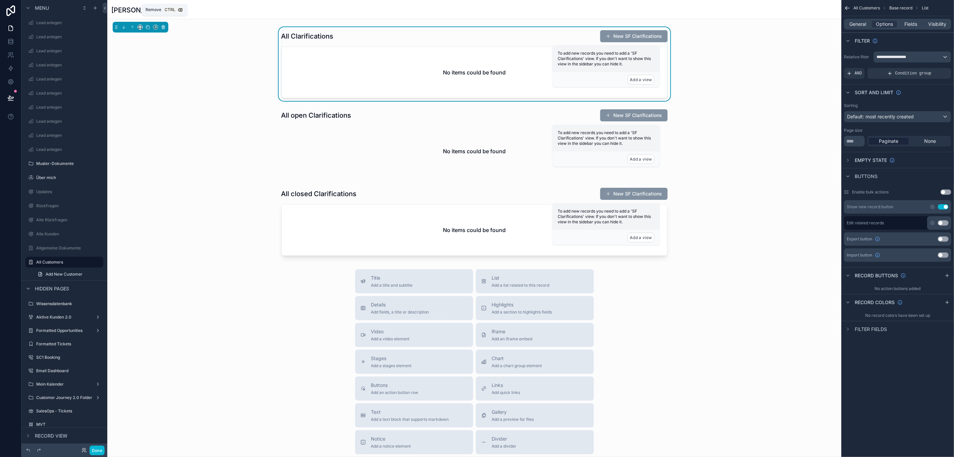
click at [160, 30] on button "scrollable content" at bounding box center [163, 26] width 7 height 7
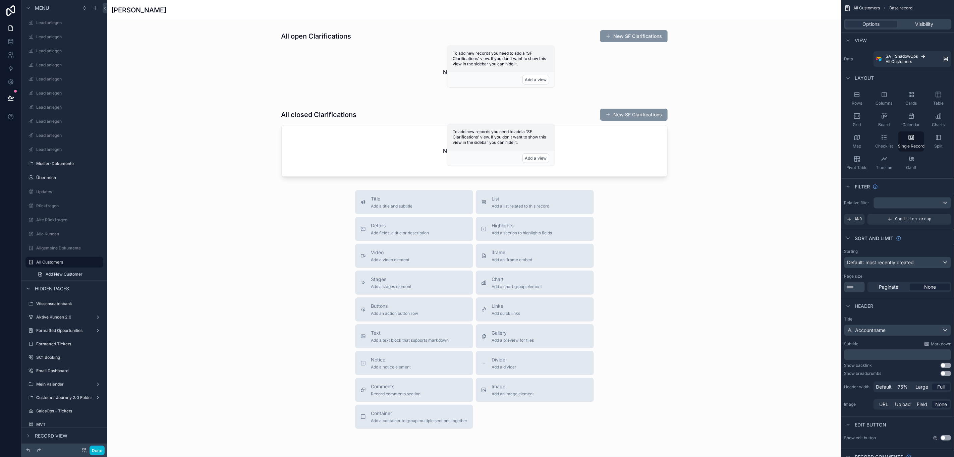
scroll to position [15, 7]
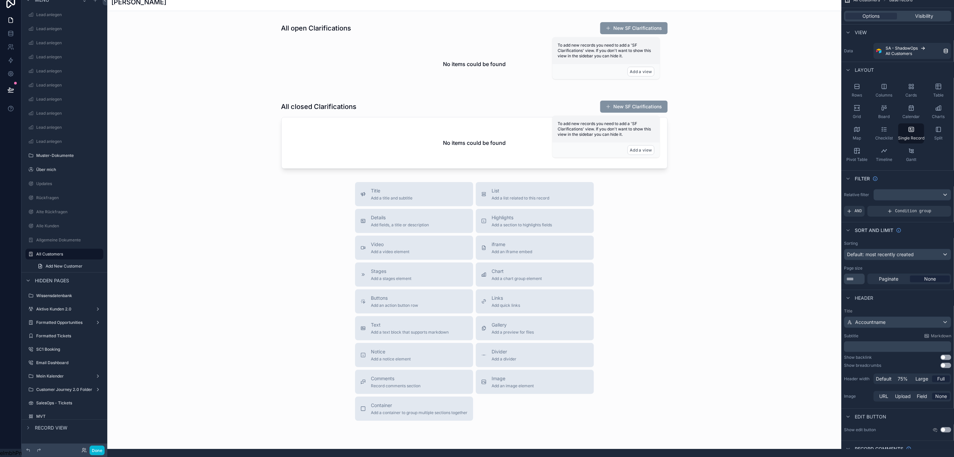
click at [361, 24] on div "scrollable content" at bounding box center [474, 233] width 734 height 482
click at [410, 31] on div "scrollable content" at bounding box center [474, 55] width 734 height 73
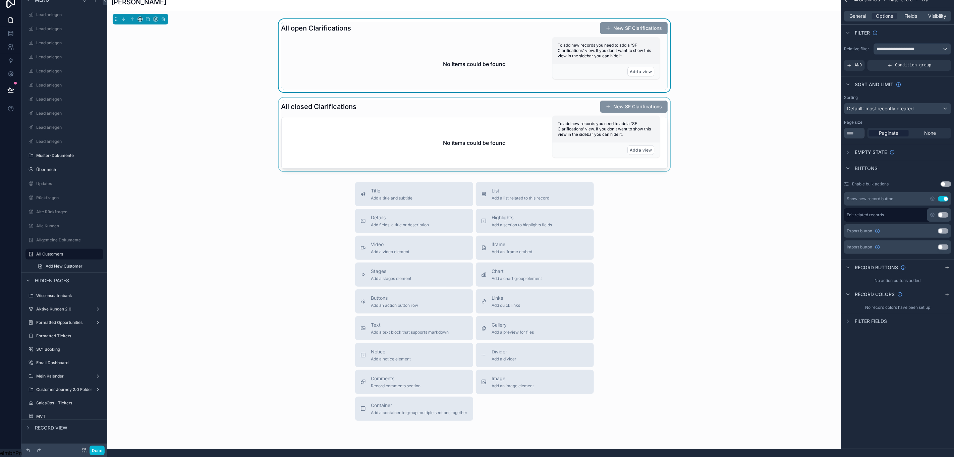
scroll to position [0, 7]
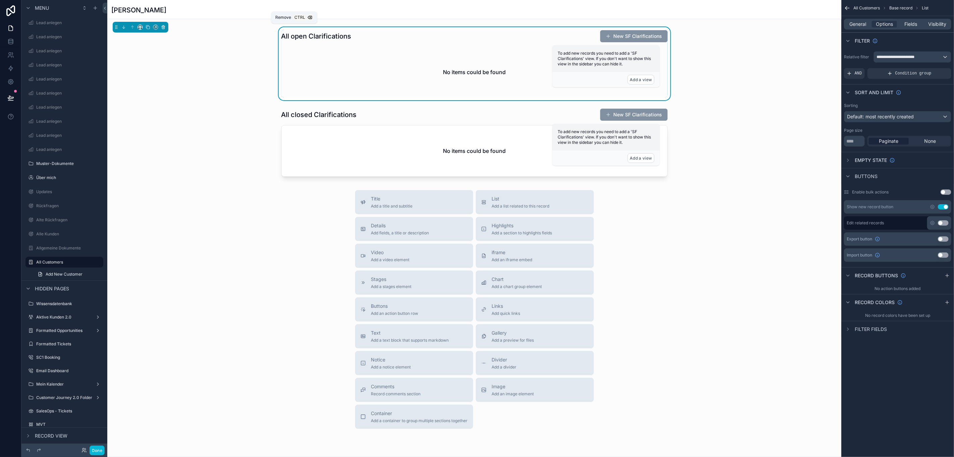
click at [161, 27] on icon "scrollable content" at bounding box center [163, 27] width 5 height 5
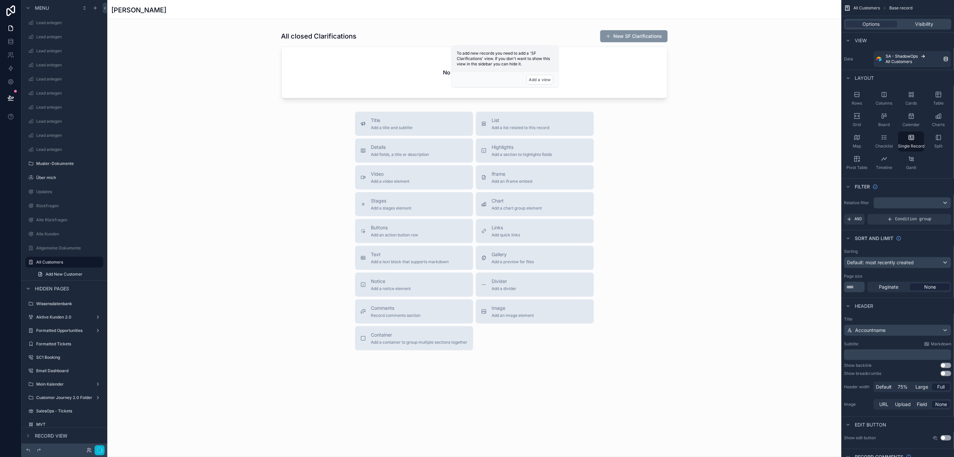
scroll to position [15, 7]
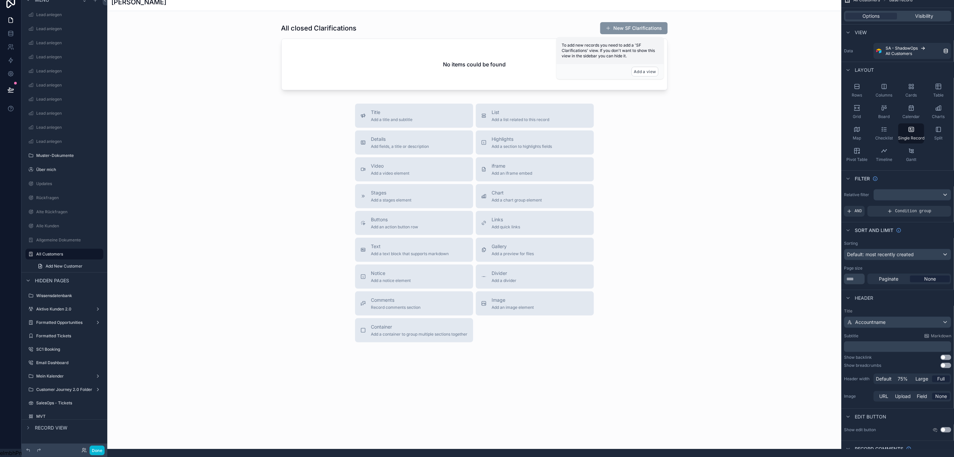
click at [367, 33] on div "scrollable content" at bounding box center [474, 194] width 734 height 404
click at [377, 25] on div "scrollable content" at bounding box center [474, 56] width 734 height 74
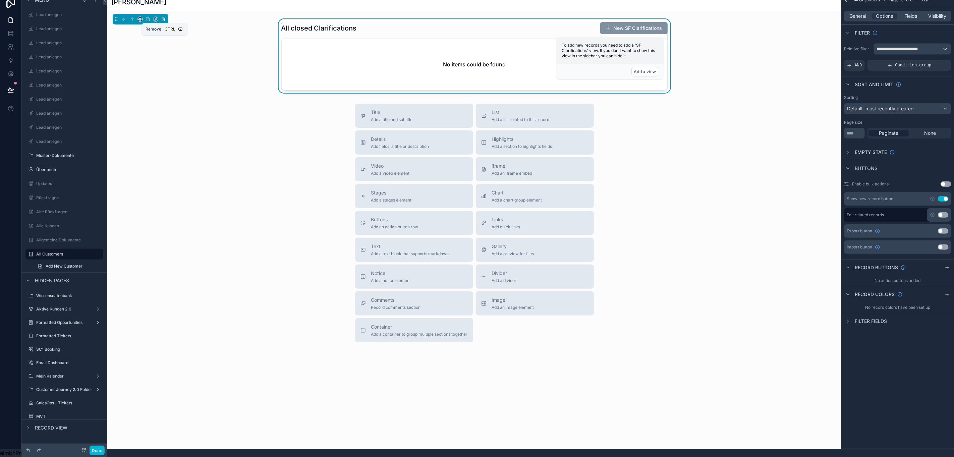
click at [161, 17] on icon "scrollable content" at bounding box center [163, 19] width 5 height 5
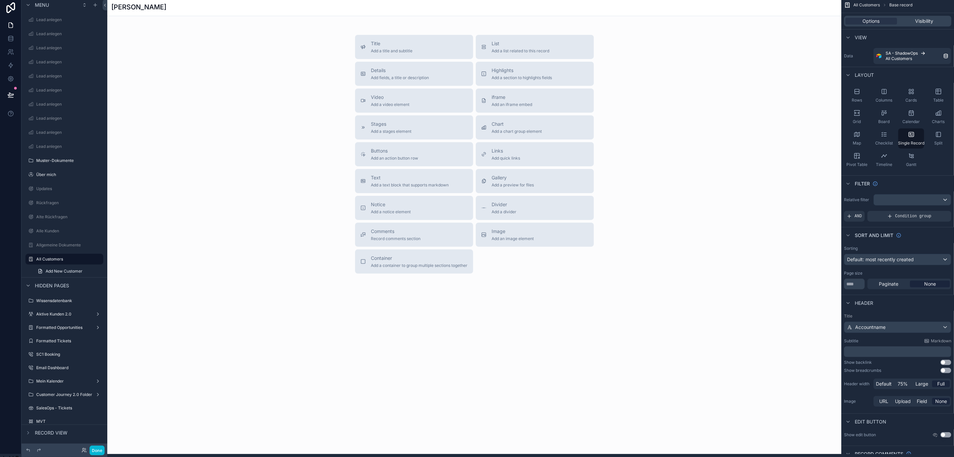
scroll to position [0, 7]
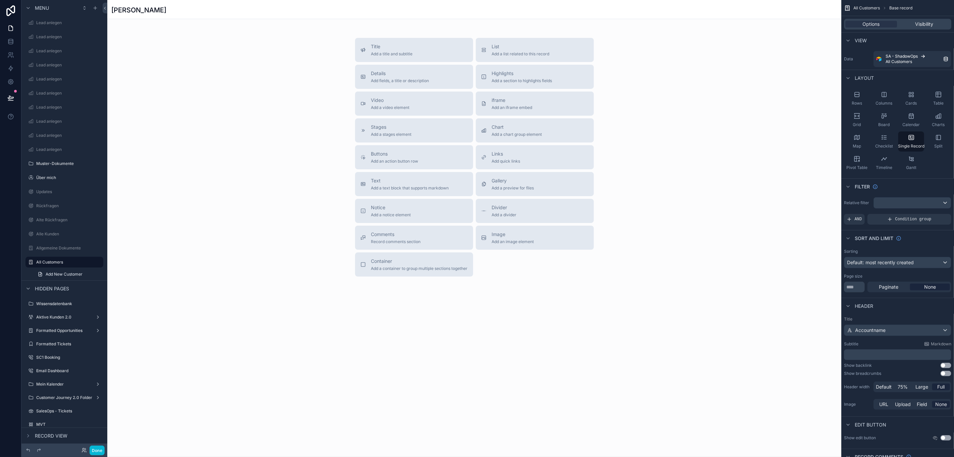
click at [361, 69] on div "scrollable content" at bounding box center [474, 165] width 734 height 330
click at [361, 77] on icon "scrollable content" at bounding box center [363, 77] width 4 height 4
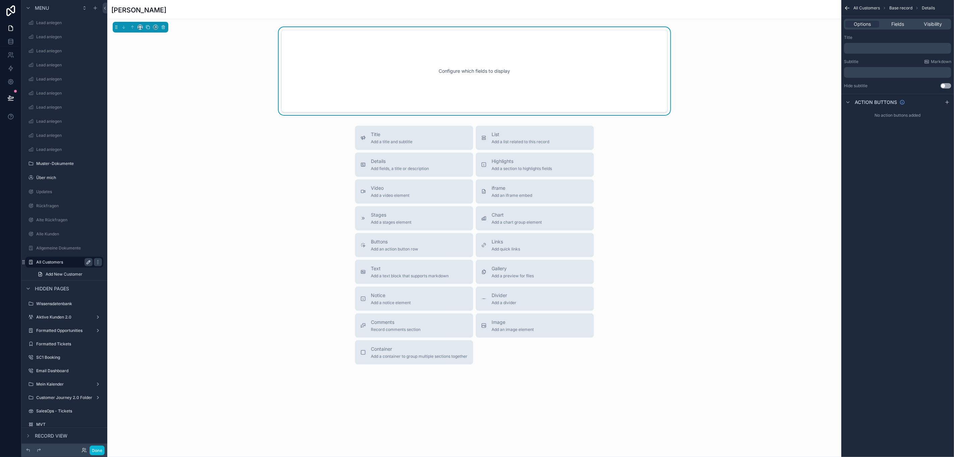
click at [86, 260] on icon "scrollable content" at bounding box center [88, 262] width 5 height 5
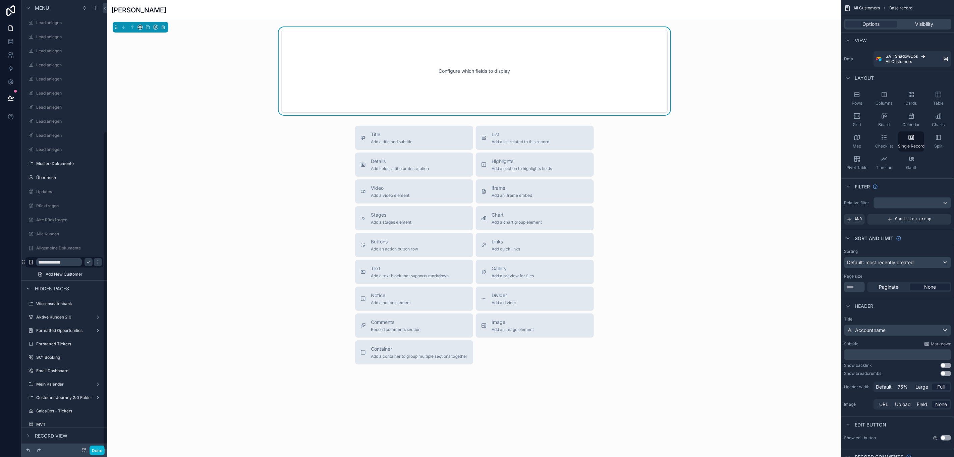
click at [64, 260] on input "**********" at bounding box center [59, 262] width 46 height 8
click at [64, 259] on input "**********" at bounding box center [59, 262] width 46 height 8
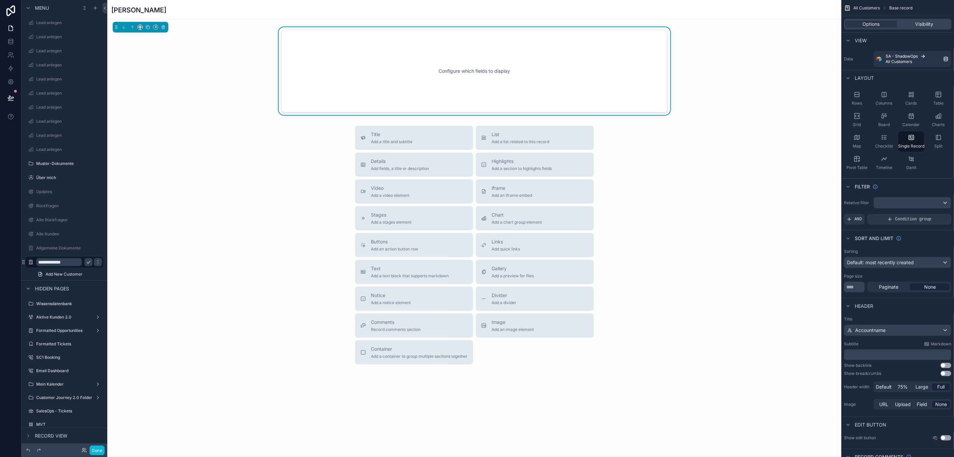
click at [64, 259] on input "**********" at bounding box center [59, 262] width 46 height 8
type input "*"
type input "**********"
click at [95, 261] on icon "scrollable content" at bounding box center [97, 262] width 5 height 5
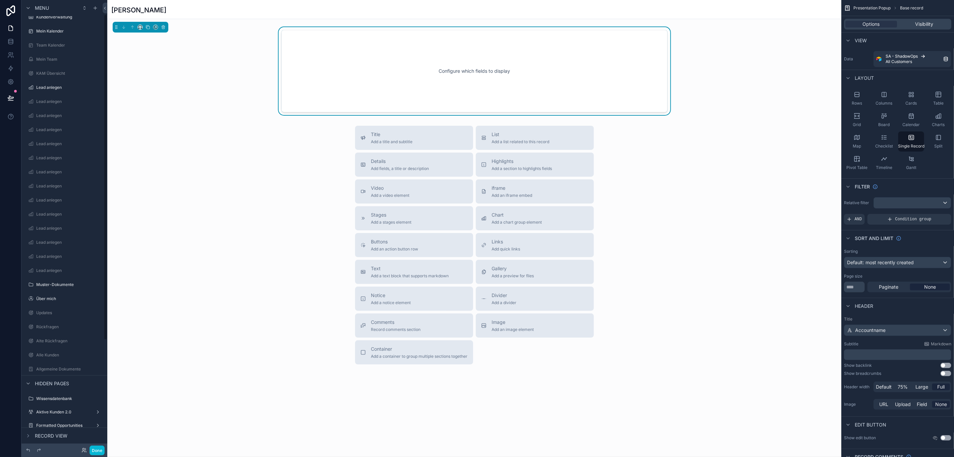
scroll to position [151, 0]
click at [97, 452] on button "Done" at bounding box center [97, 451] width 15 height 10
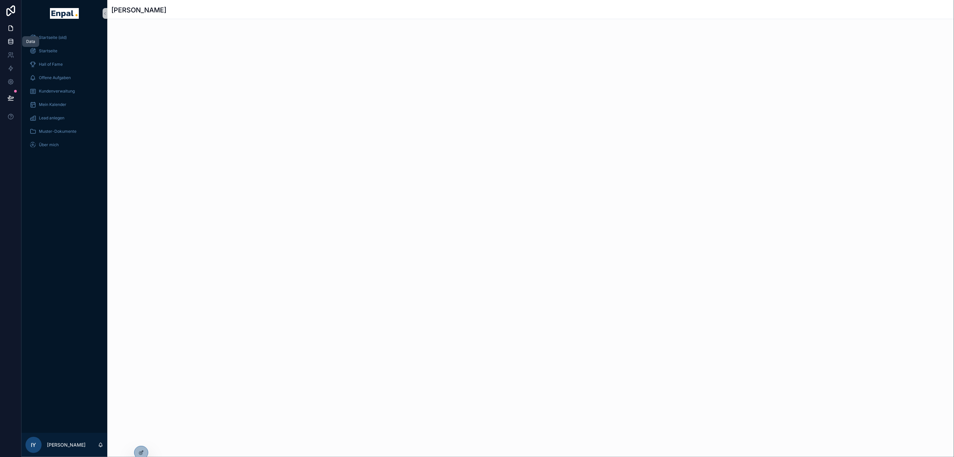
click at [6, 44] on link at bounding box center [10, 41] width 21 height 13
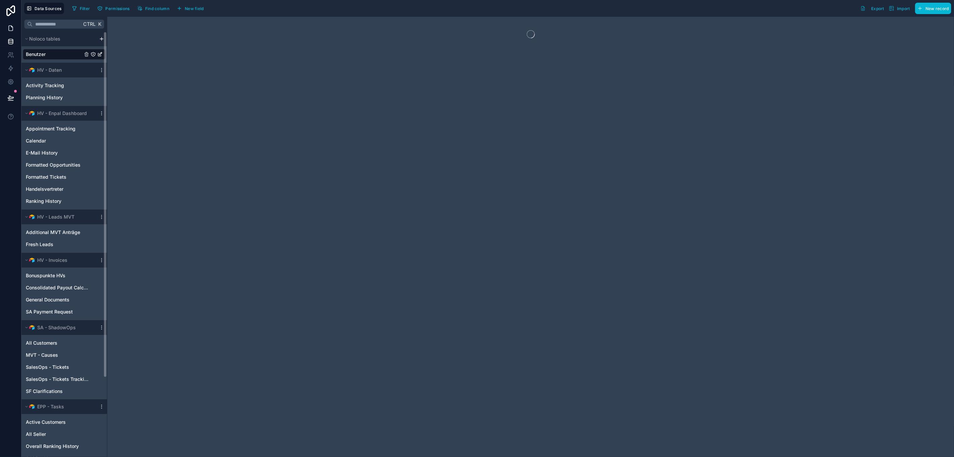
click at [0, 27] on html "Data Sources Filter Permissions Find column New field Export Import New record …" at bounding box center [477, 232] width 954 height 465
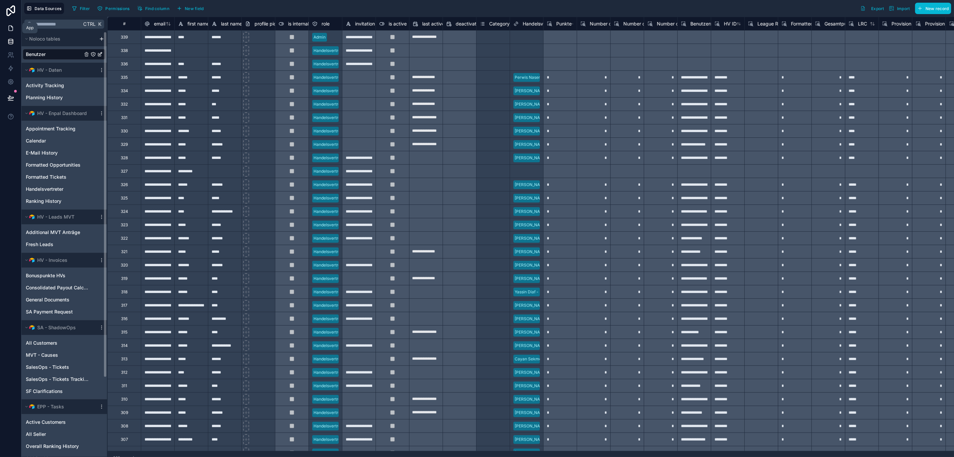
click at [7, 28] on icon at bounding box center [10, 28] width 7 height 7
